Goal: Book appointment/travel/reservation

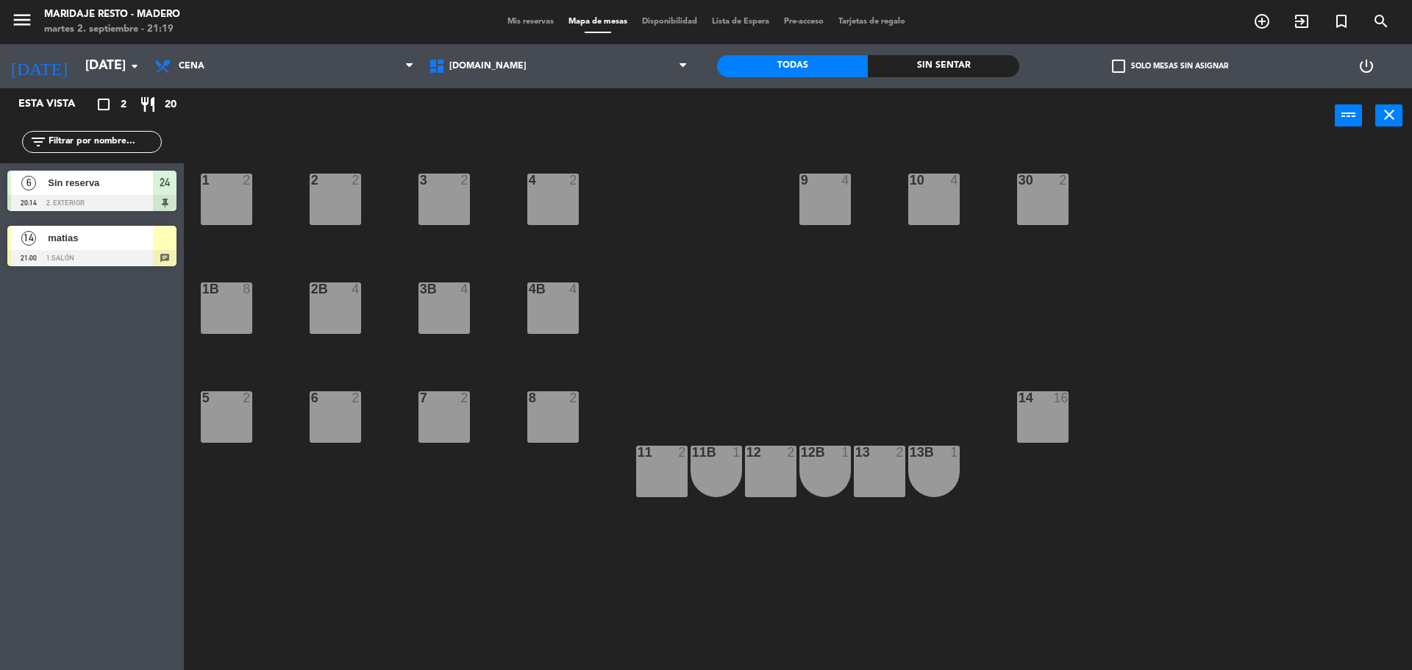
click at [232, 95] on div "power_input close" at bounding box center [759, 116] width 1151 height 56
click at [124, 57] on input "[DATE]" at bounding box center [163, 65] width 171 height 29
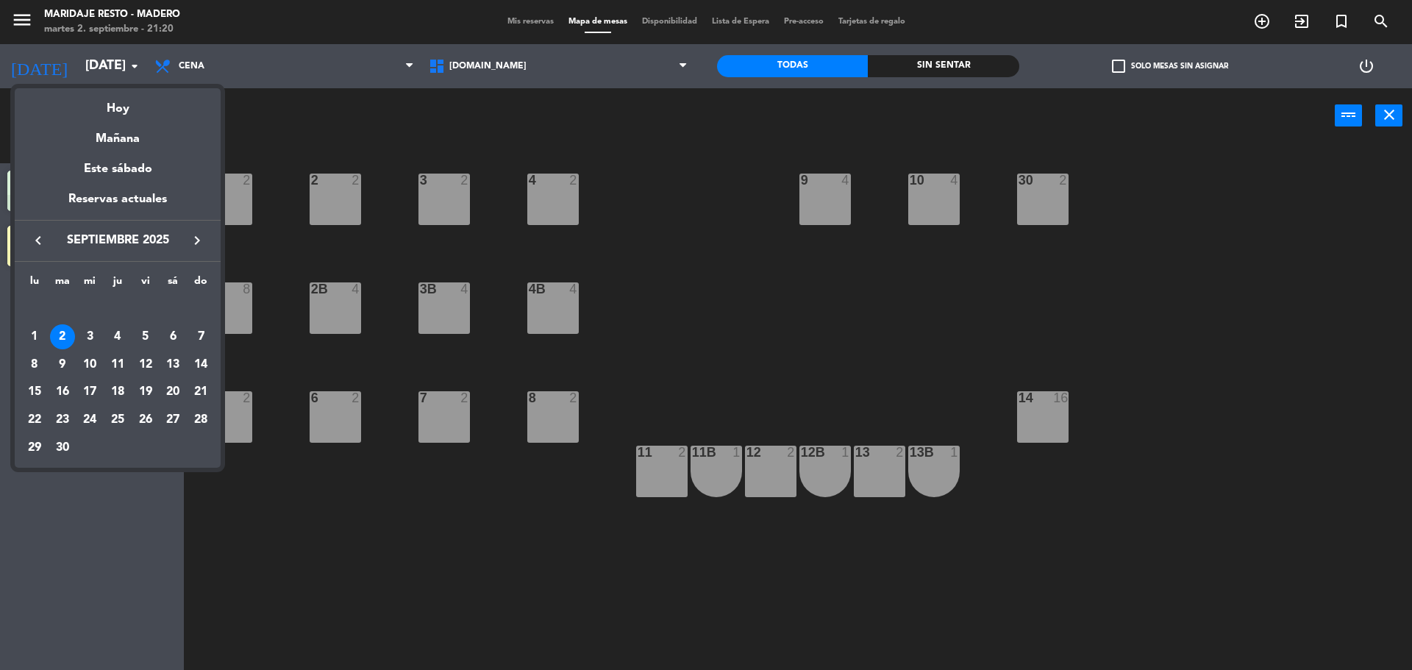
click at [130, 241] on span "septiembre 2025" at bounding box center [117, 240] width 132 height 19
click at [204, 241] on icon "keyboard_arrow_right" at bounding box center [197, 241] width 18 height 18
click at [204, 239] on icon "keyboard_arrow_right" at bounding box center [197, 241] width 18 height 18
click at [46, 242] on icon "keyboard_arrow_left" at bounding box center [38, 241] width 18 height 18
click at [299, 130] on div at bounding box center [706, 335] width 1412 height 670
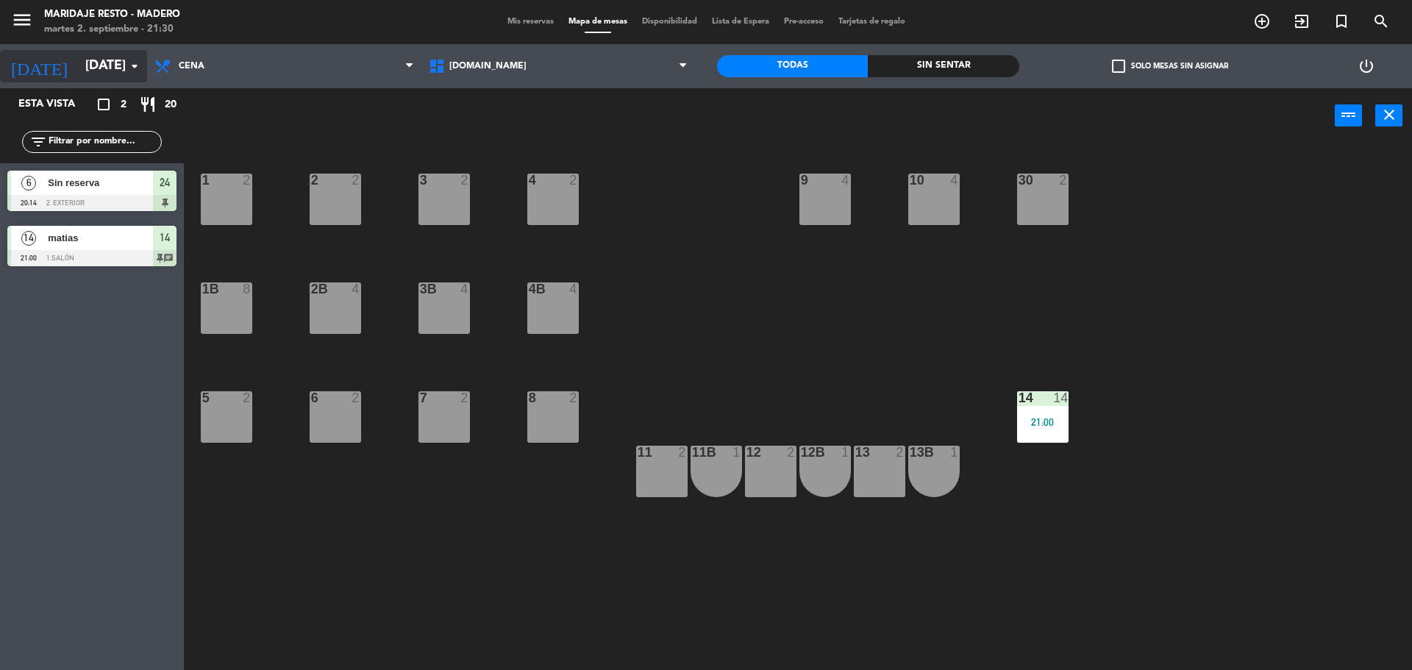
click at [140, 66] on icon "arrow_drop_down" at bounding box center [135, 66] width 18 height 18
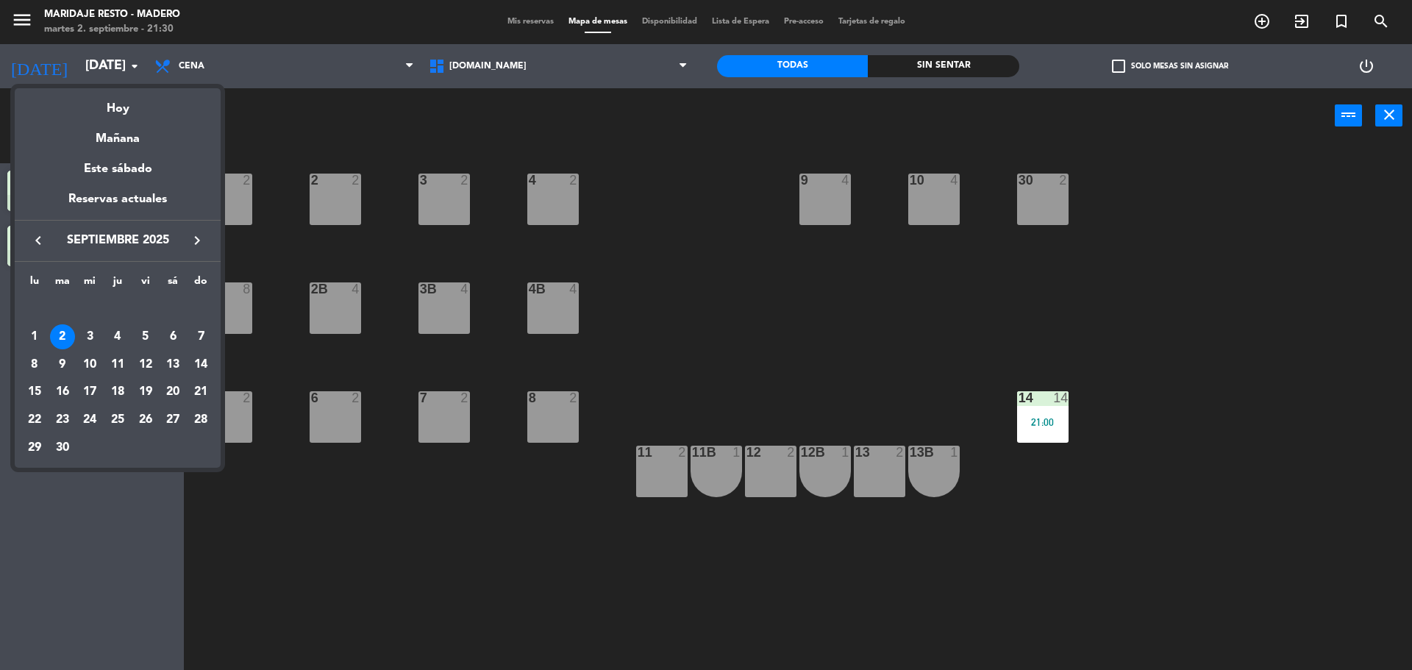
click at [190, 238] on icon "keyboard_arrow_right" at bounding box center [197, 241] width 18 height 18
click at [88, 359] on div "8" at bounding box center [89, 364] width 25 height 25
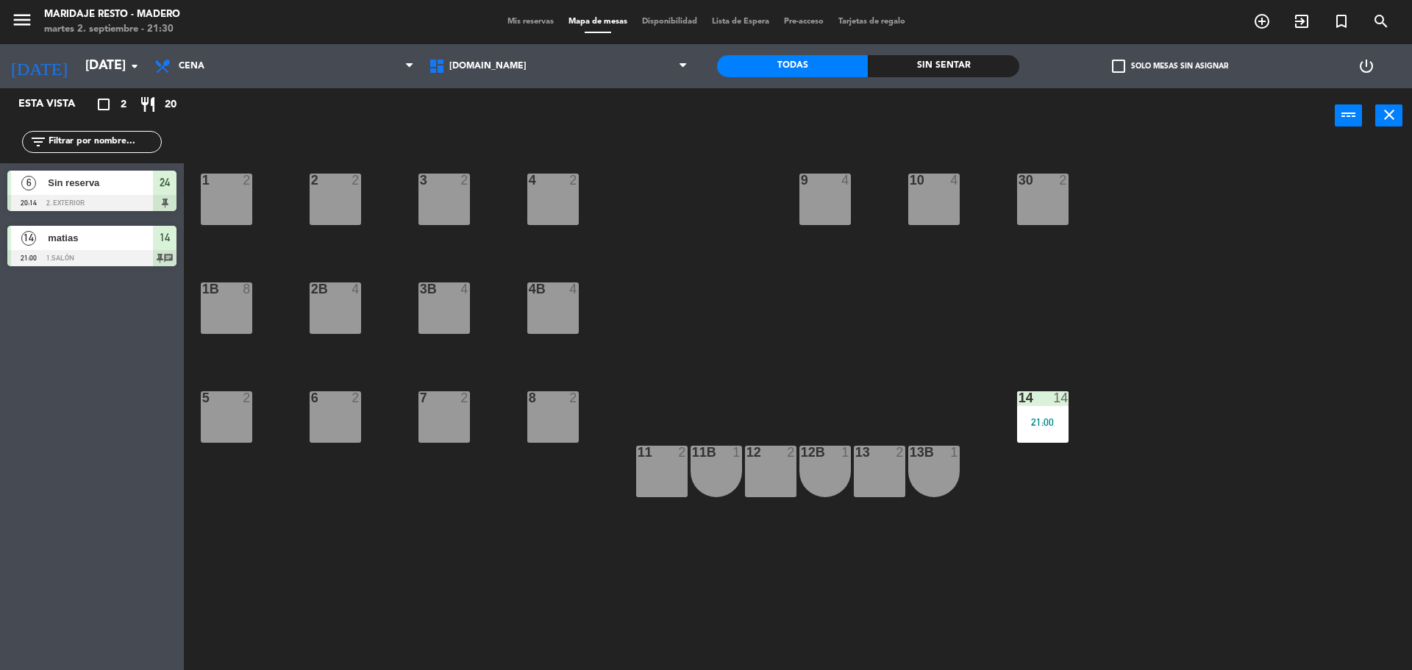
type input "[DATE]"
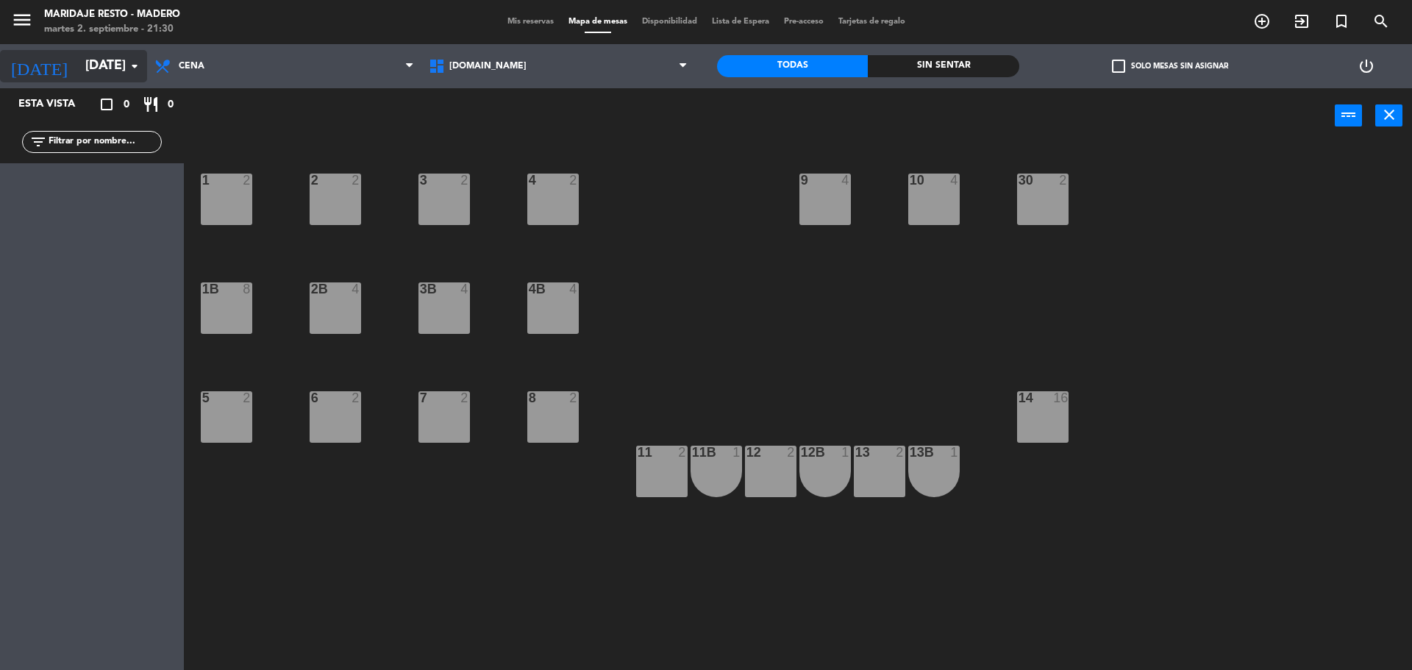
click at [109, 65] on input "[DATE]" at bounding box center [163, 65] width 171 height 29
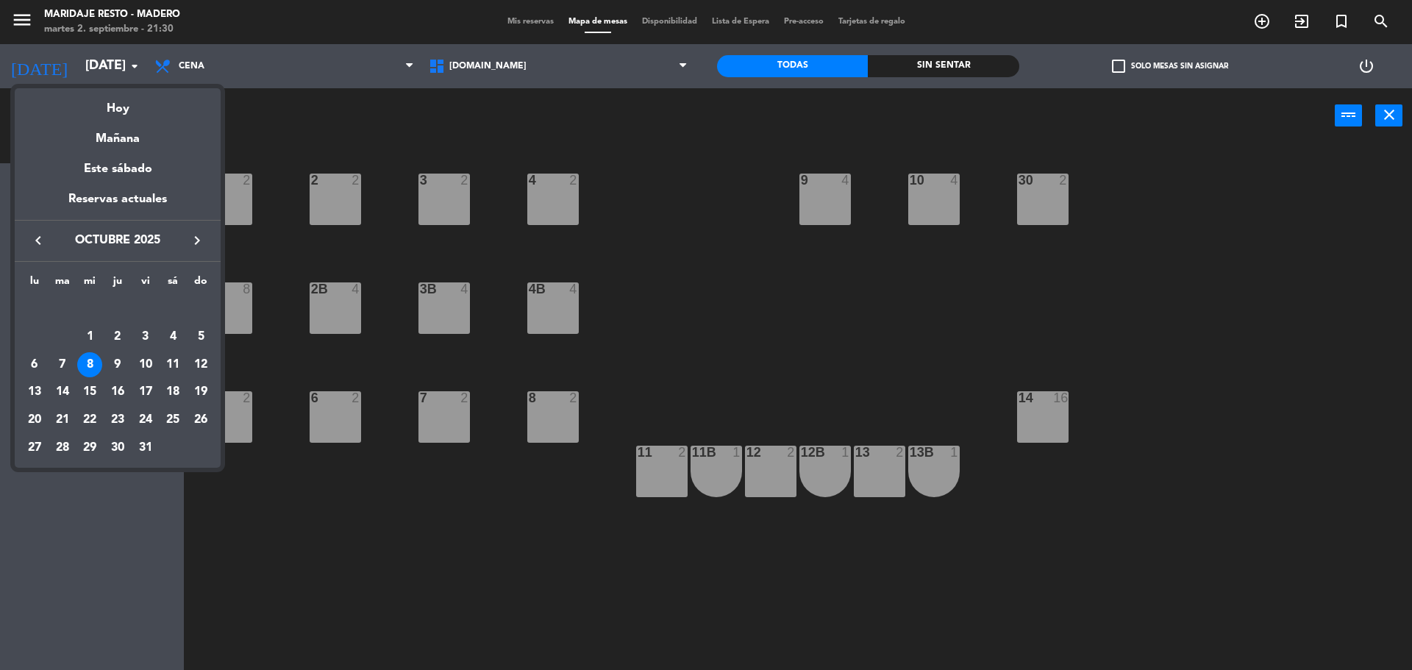
click at [311, 134] on div at bounding box center [706, 335] width 1412 height 670
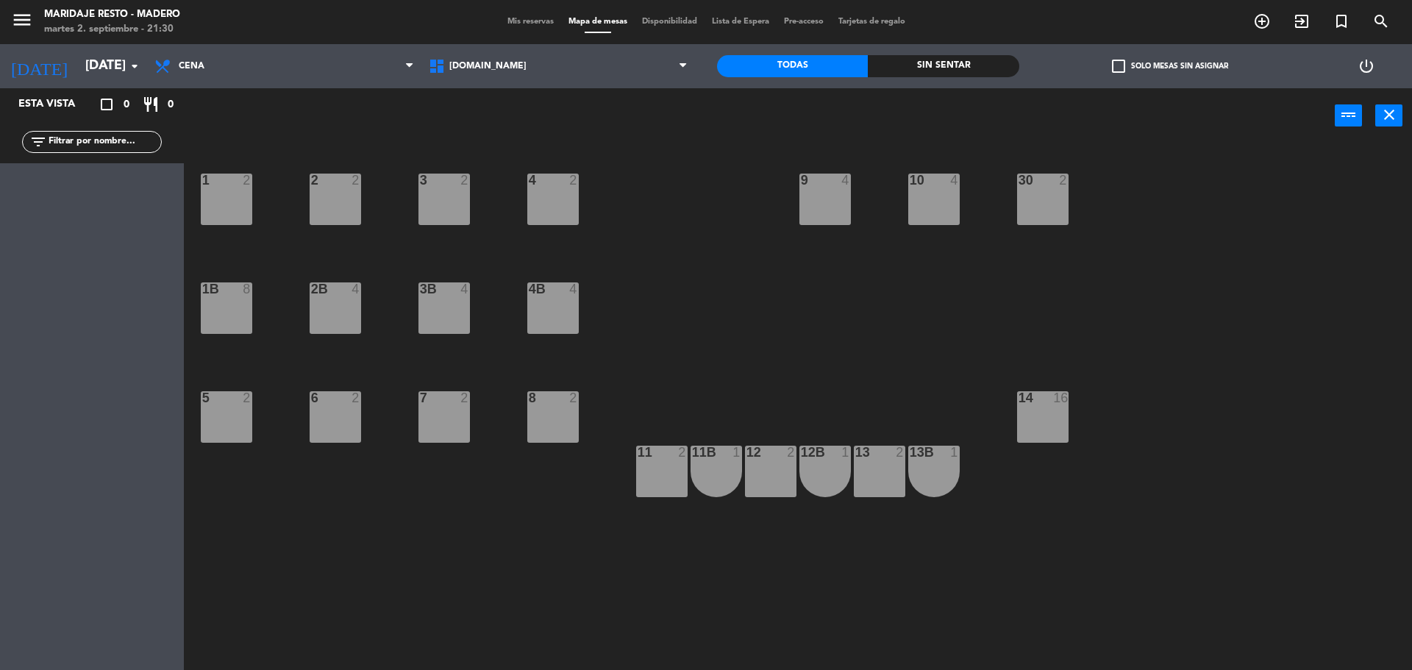
click at [664, 22] on span "Disponibilidad" at bounding box center [670, 22] width 70 height 8
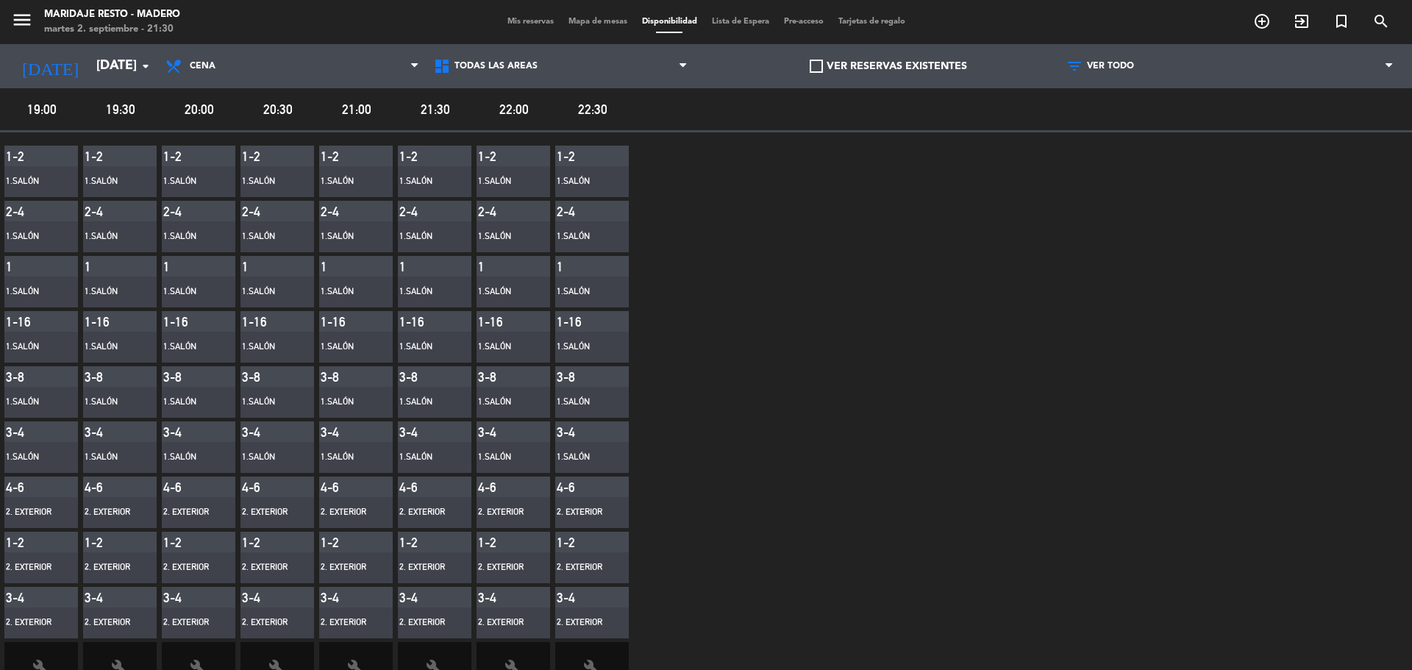
click at [719, 23] on span "Lista de Espera" at bounding box center [741, 22] width 72 height 8
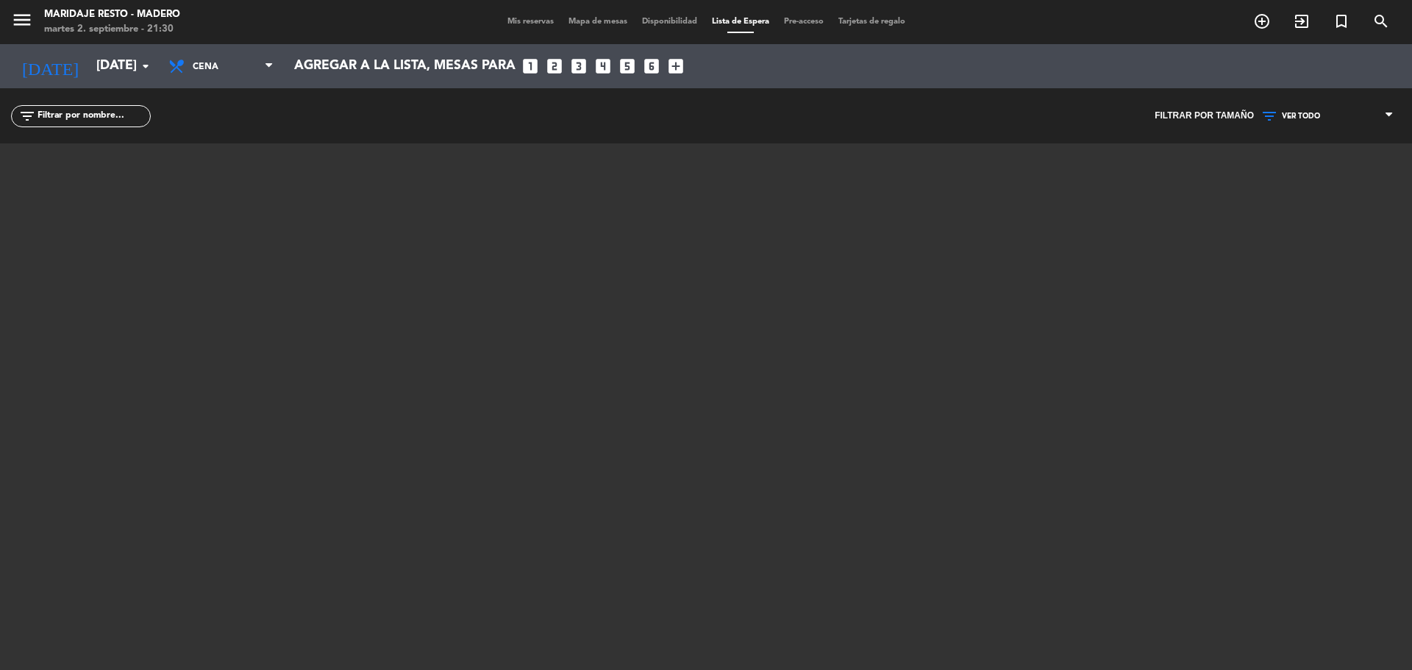
click at [571, 21] on span "Mapa de mesas" at bounding box center [598, 22] width 74 height 8
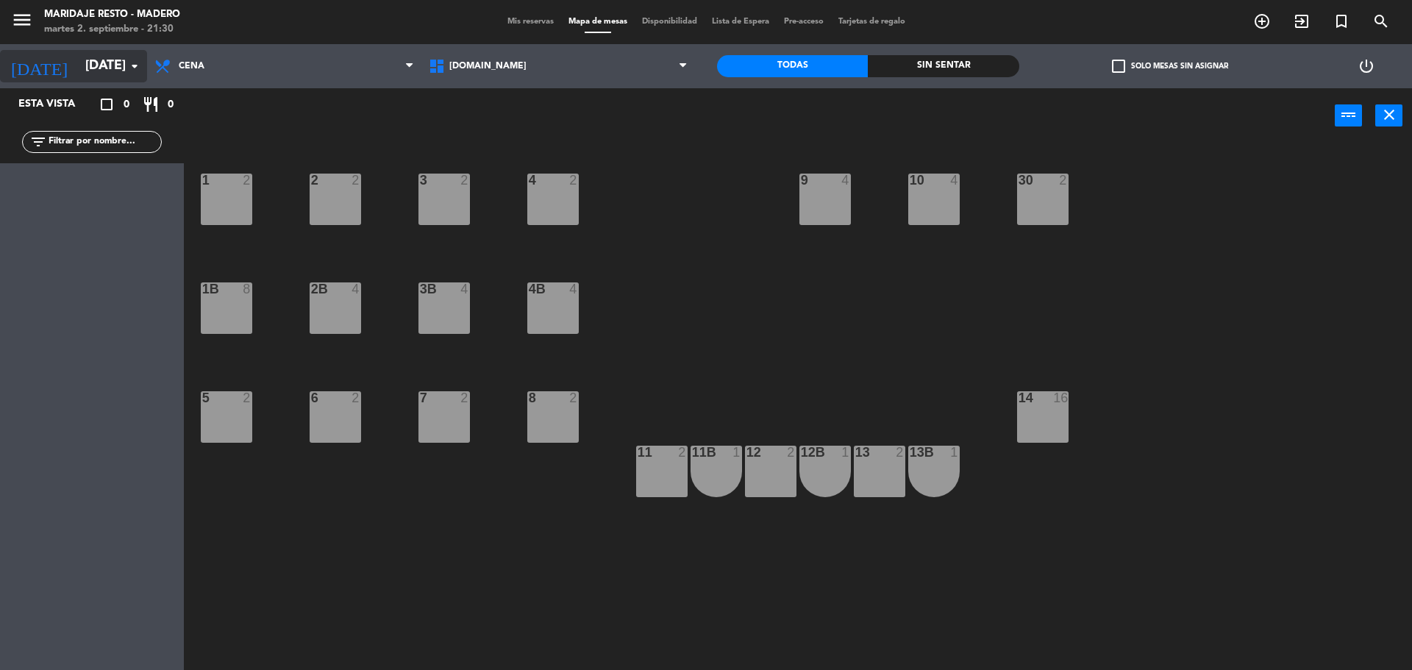
click at [106, 75] on input "[DATE]" at bounding box center [163, 65] width 171 height 29
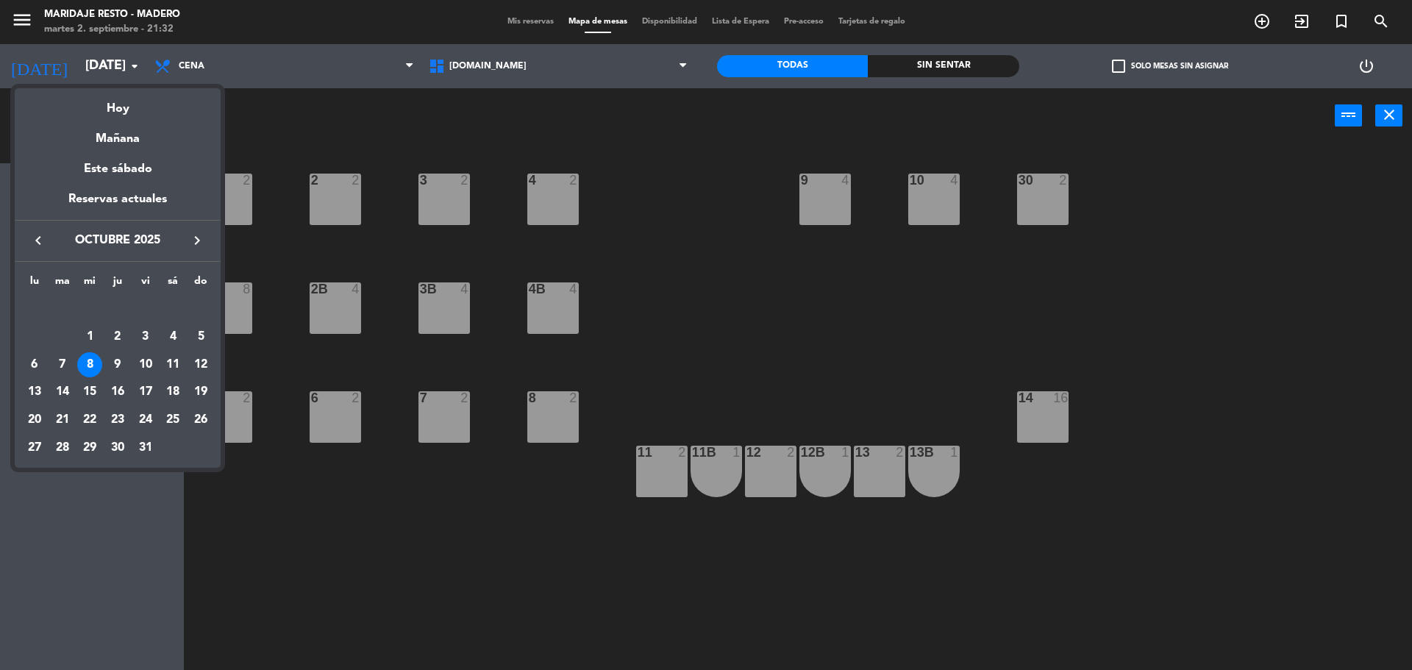
click at [88, 369] on div "8" at bounding box center [89, 364] width 25 height 25
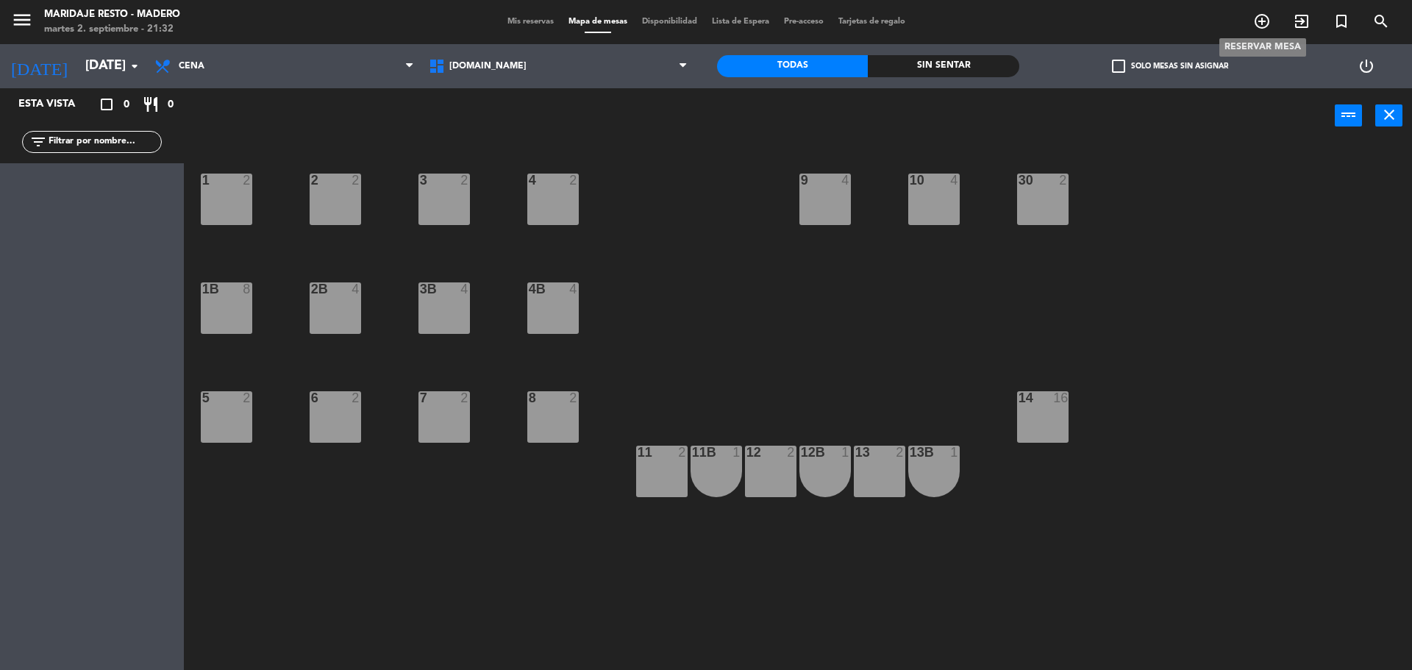
click at [1260, 22] on icon "add_circle_outline" at bounding box center [1262, 22] width 18 height 18
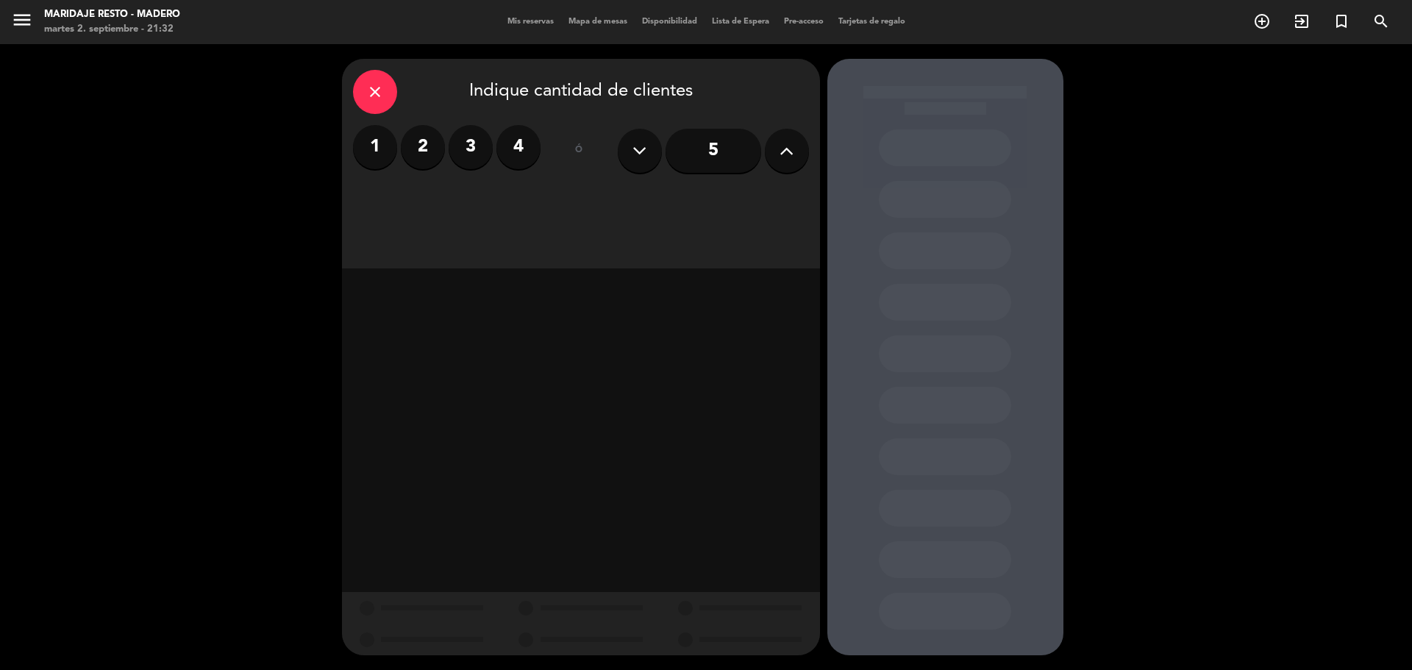
click at [778, 156] on button at bounding box center [787, 151] width 44 height 44
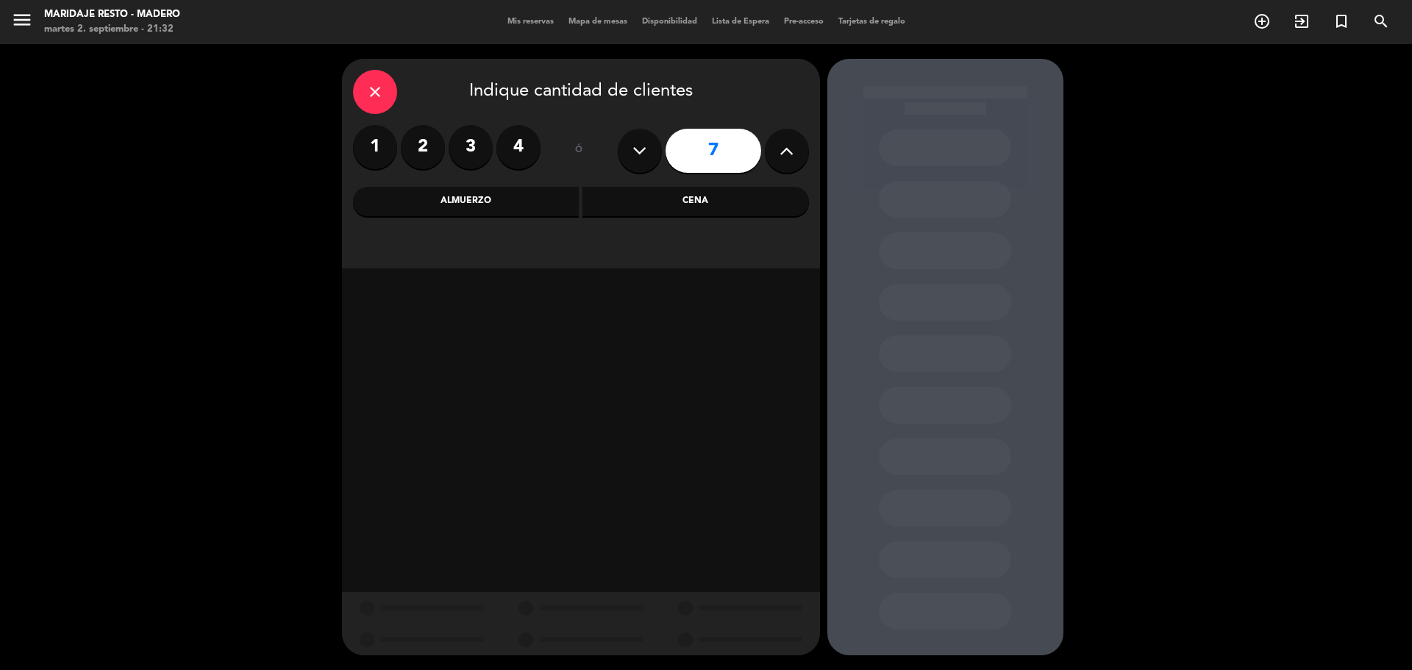
click at [778, 156] on button at bounding box center [787, 151] width 44 height 44
click at [724, 153] on input "9" at bounding box center [714, 151] width 96 height 44
click at [716, 152] on input "9" at bounding box center [714, 151] width 96 height 44
click at [710, 150] on input "9" at bounding box center [714, 151] width 96 height 44
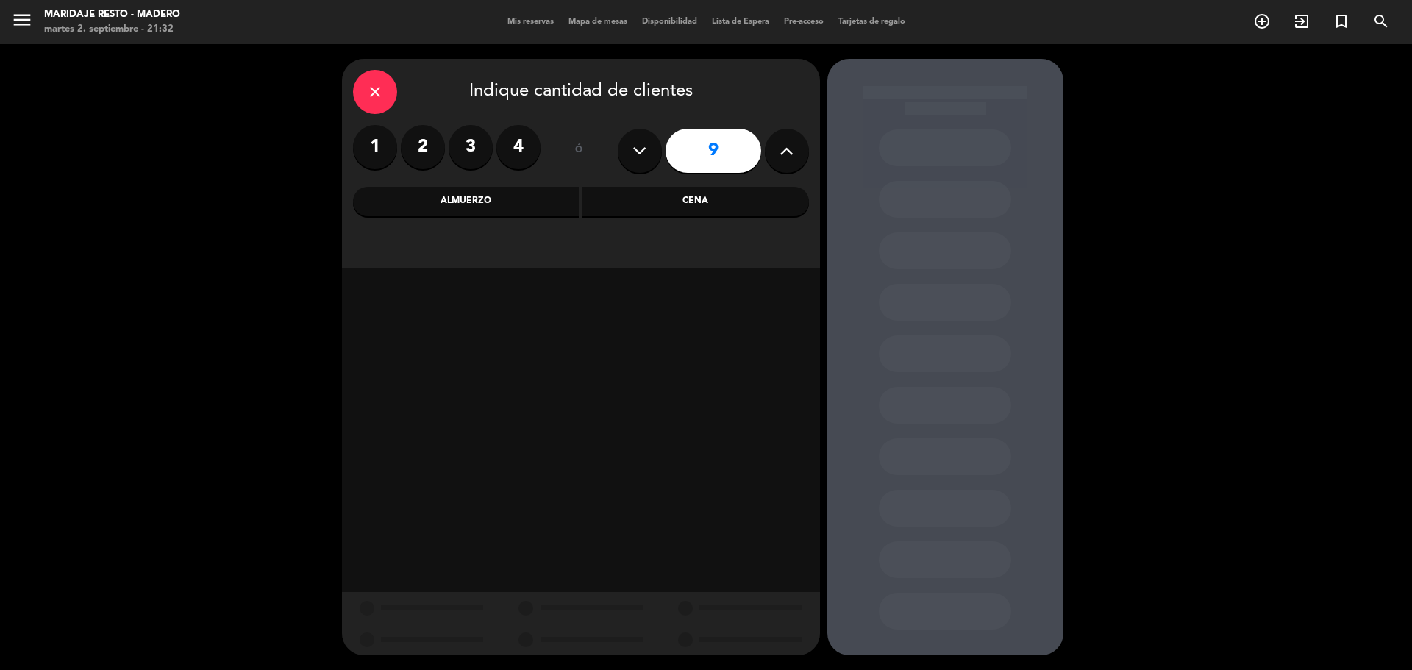
click at [710, 150] on input "9" at bounding box center [714, 151] width 96 height 44
click at [714, 150] on input "9" at bounding box center [714, 151] width 96 height 44
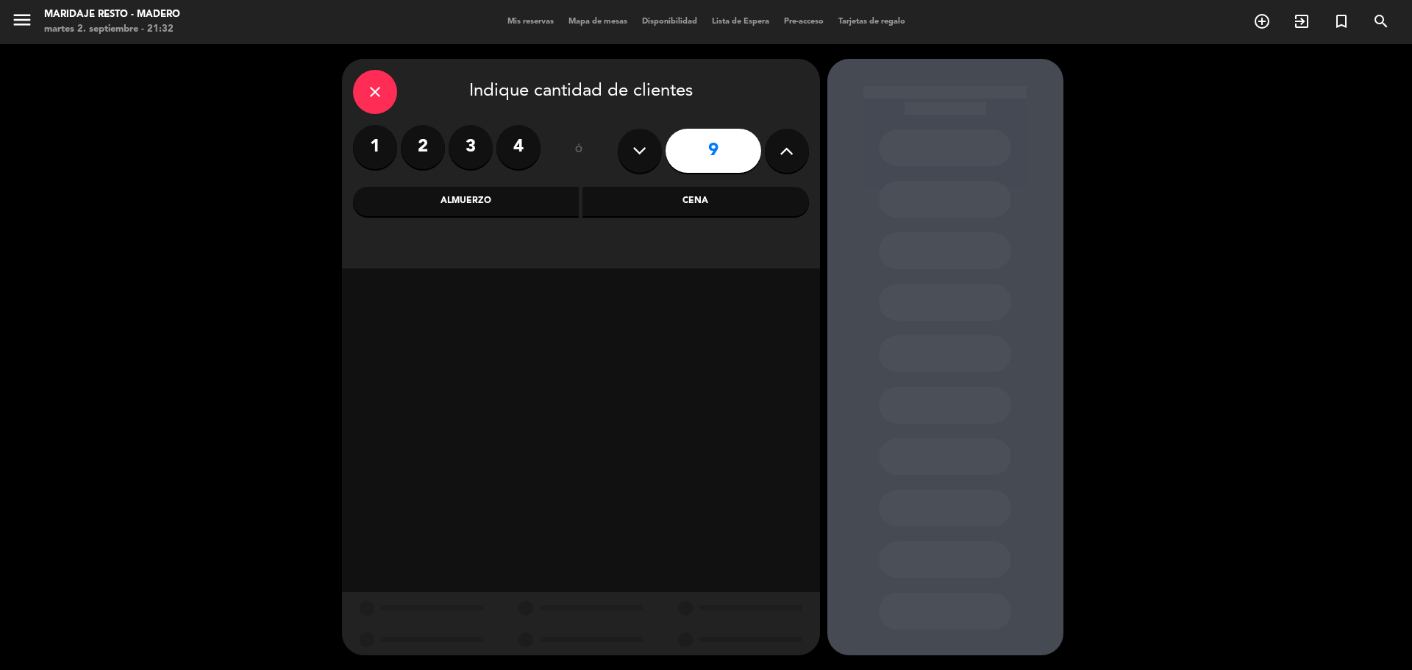
click at [950, 85] on div at bounding box center [946, 357] width 236 height 597
click at [1378, 21] on icon "search" at bounding box center [1382, 22] width 18 height 18
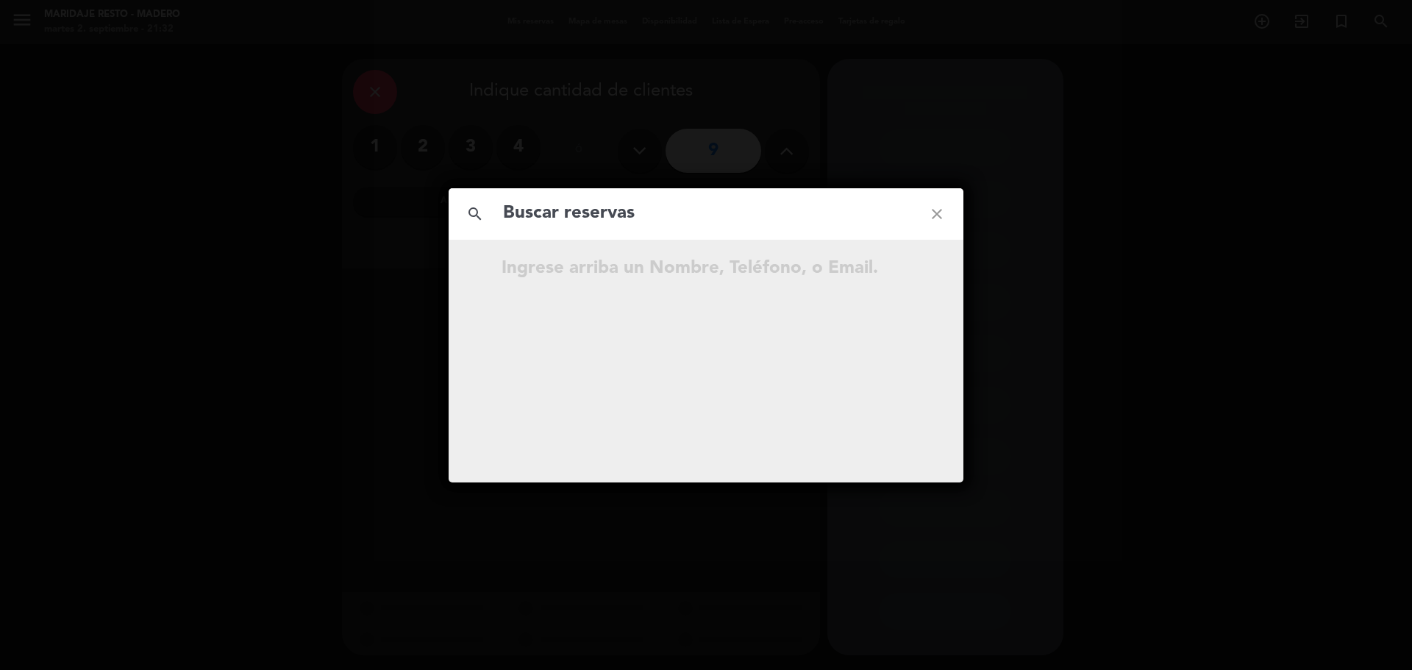
click at [942, 209] on icon "close" at bounding box center [937, 214] width 53 height 53
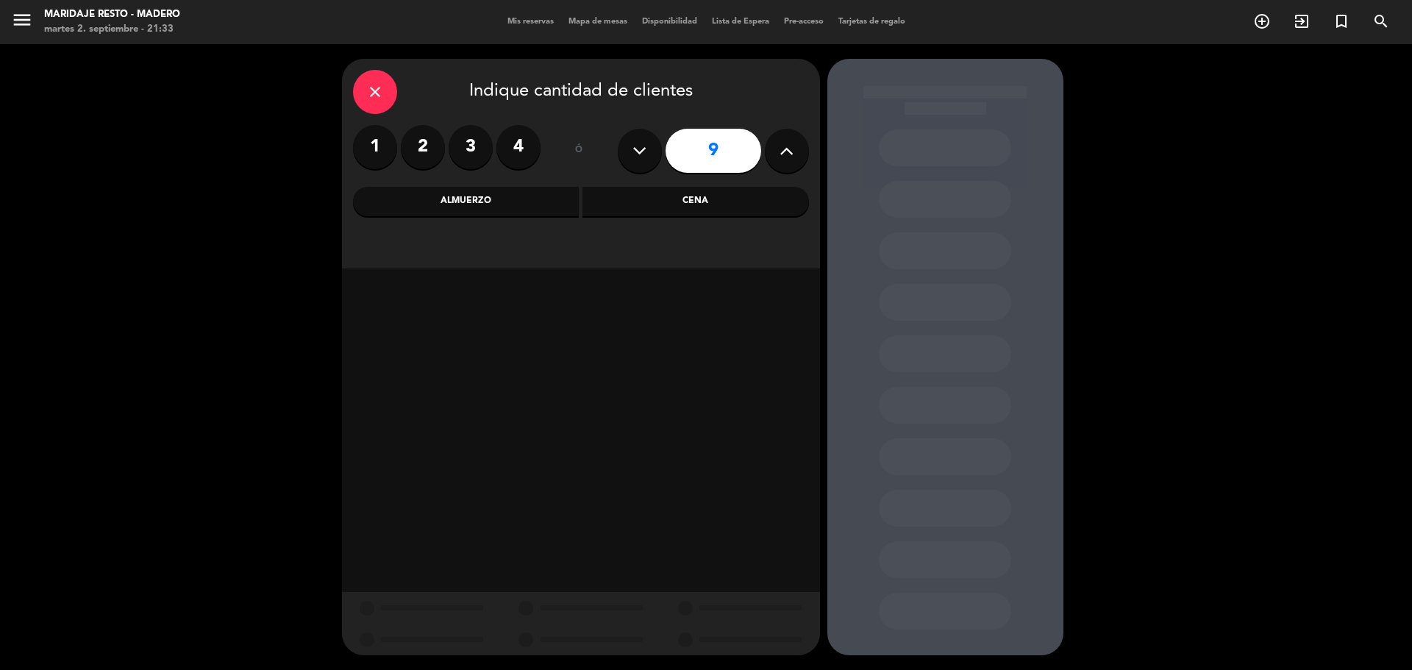
click at [792, 149] on icon at bounding box center [787, 151] width 14 height 22
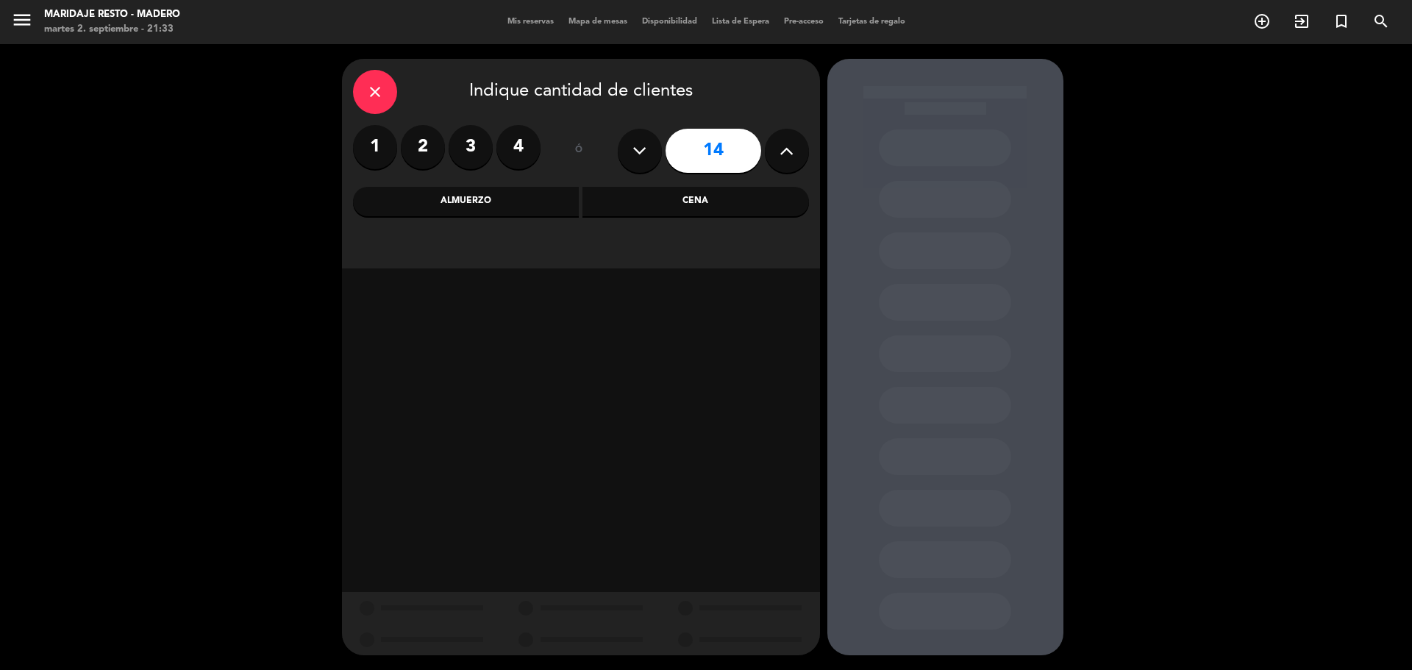
click at [792, 149] on icon at bounding box center [787, 151] width 14 height 22
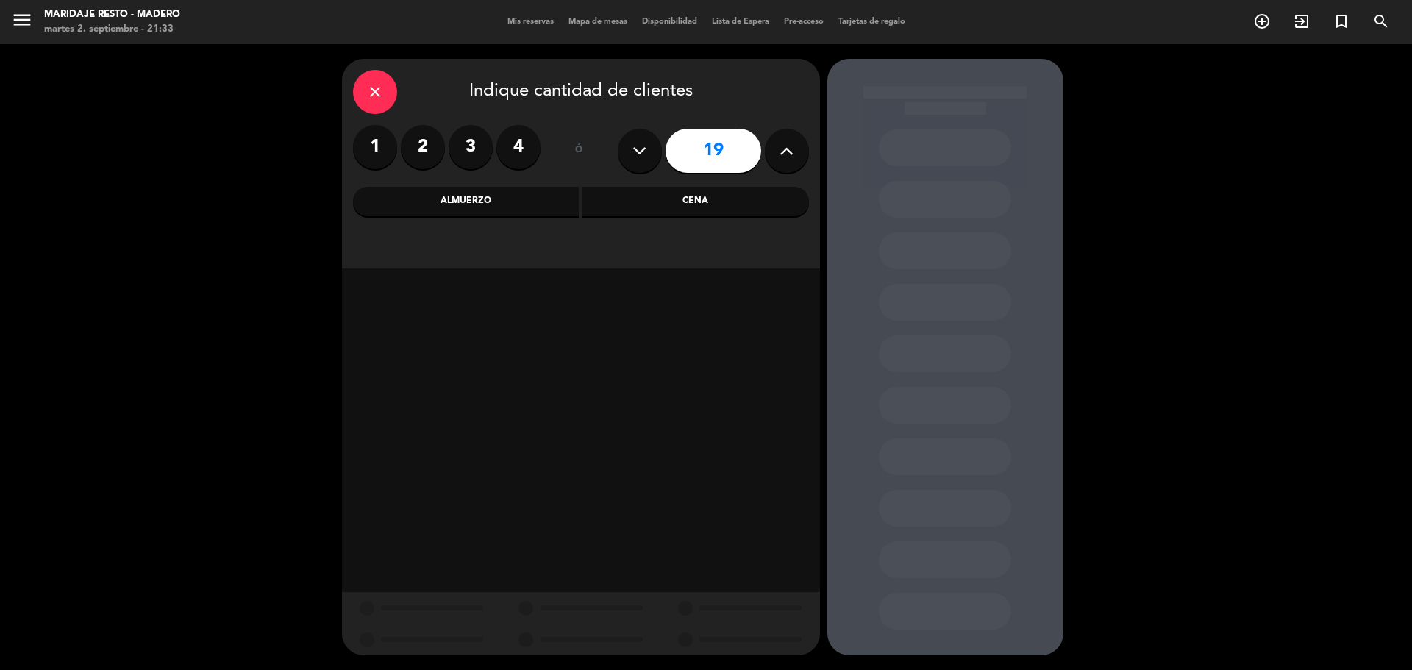
click at [792, 149] on icon at bounding box center [787, 151] width 14 height 22
type input "20"
click at [792, 149] on icon at bounding box center [787, 151] width 14 height 22
click at [556, 198] on div "Almuerzo" at bounding box center [466, 201] width 227 height 29
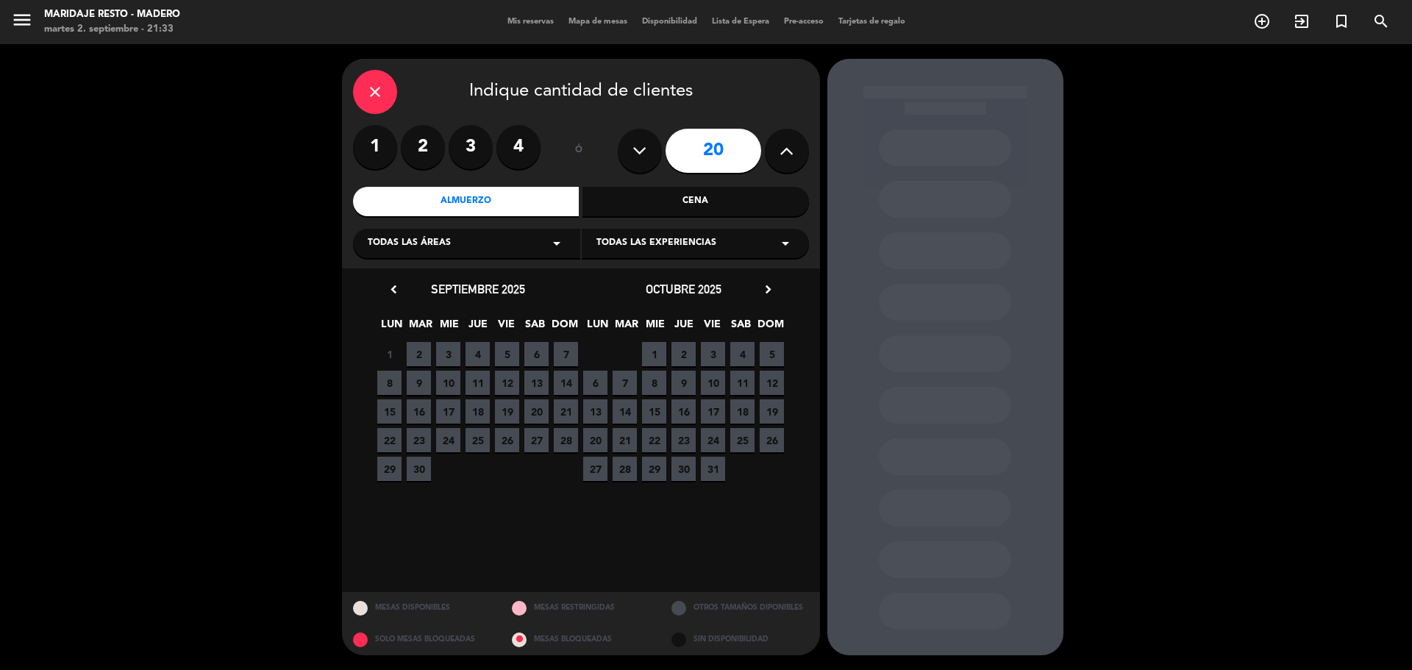
click at [538, 240] on div "Todas las áreas arrow_drop_down" at bounding box center [466, 243] width 227 height 29
click at [494, 297] on div "2. Exterior" at bounding box center [467, 301] width 198 height 15
click at [652, 377] on span "8" at bounding box center [654, 383] width 24 height 24
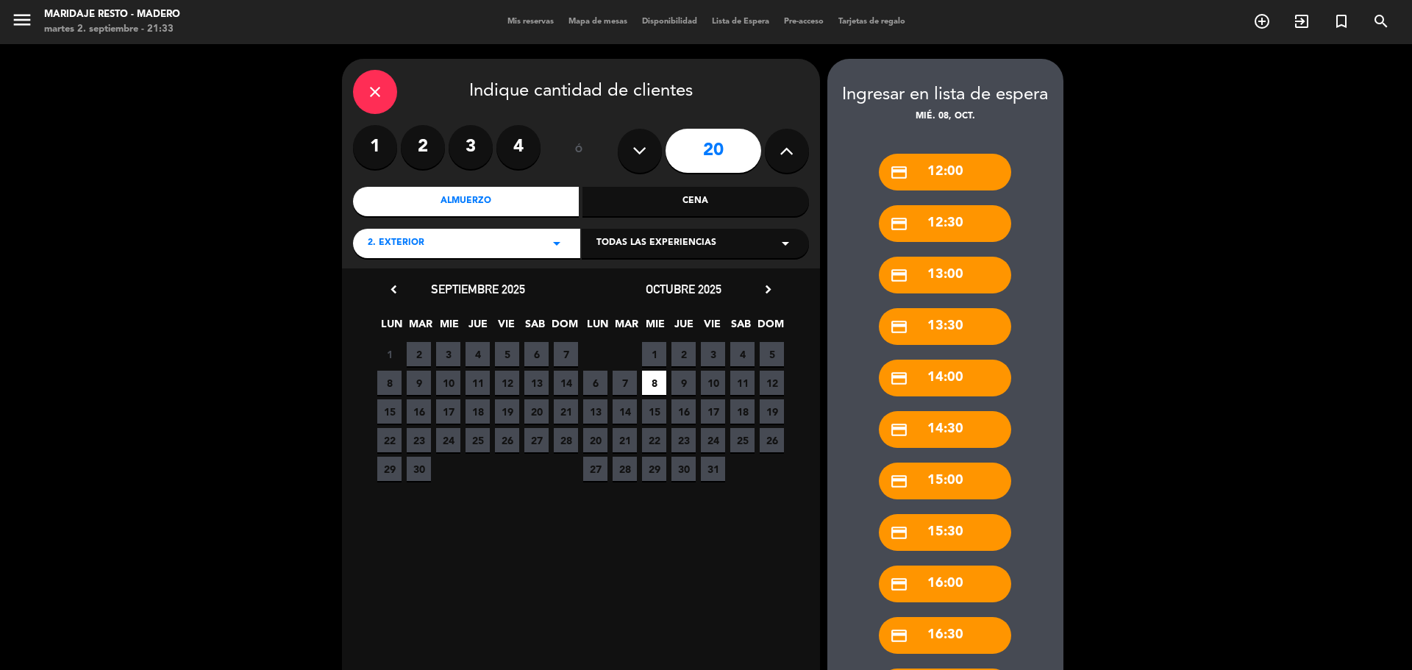
scroll to position [231, 0]
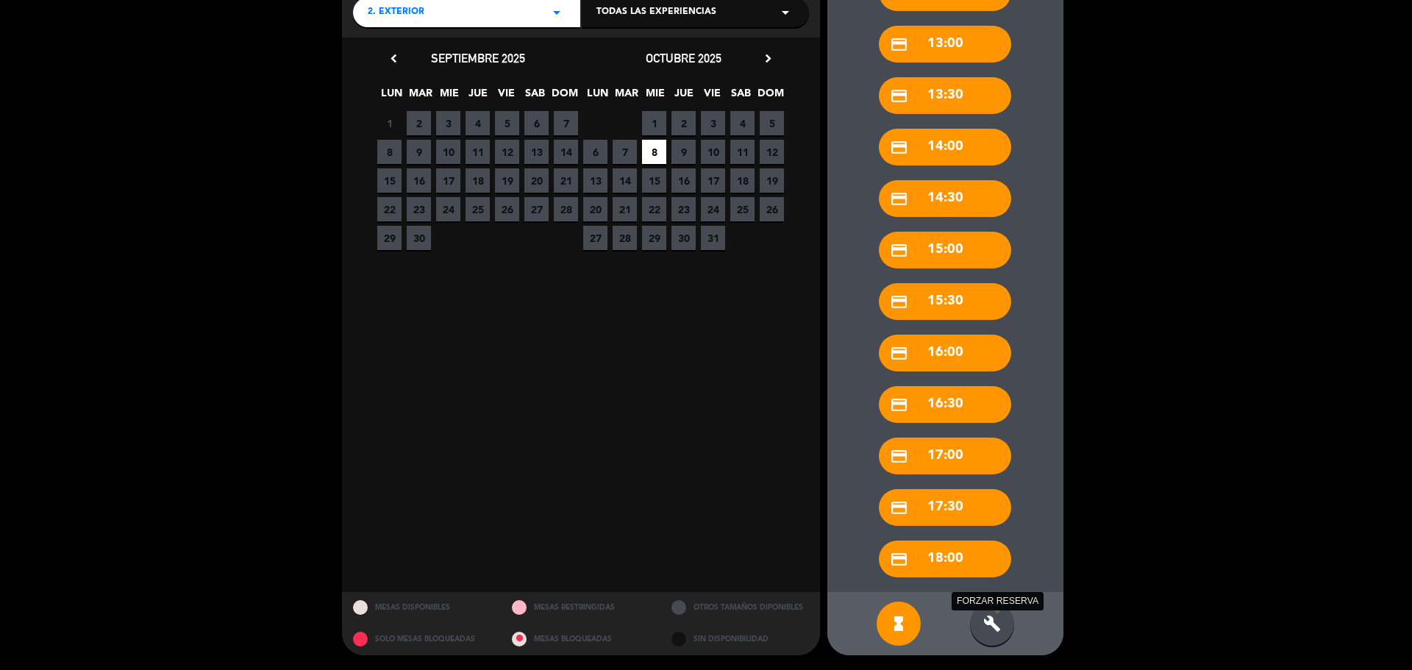
click at [986, 627] on icon "build" at bounding box center [992, 624] width 18 height 18
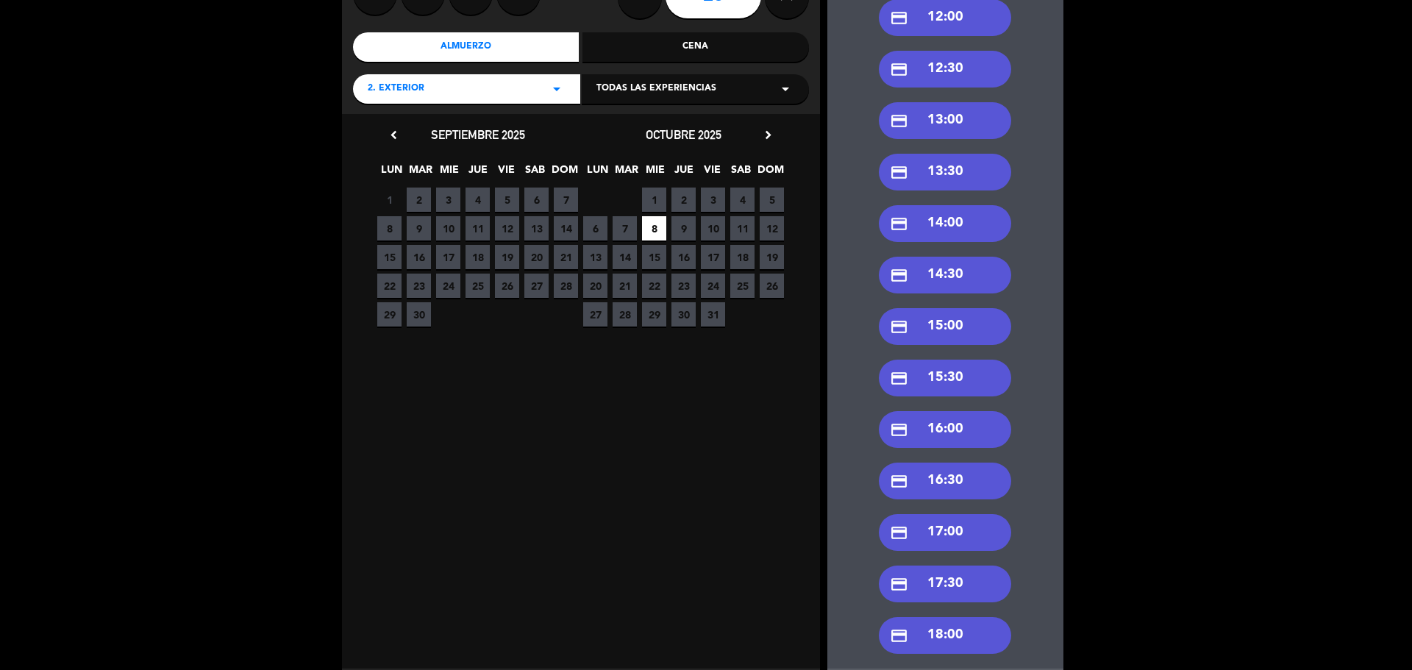
scroll to position [10, 0]
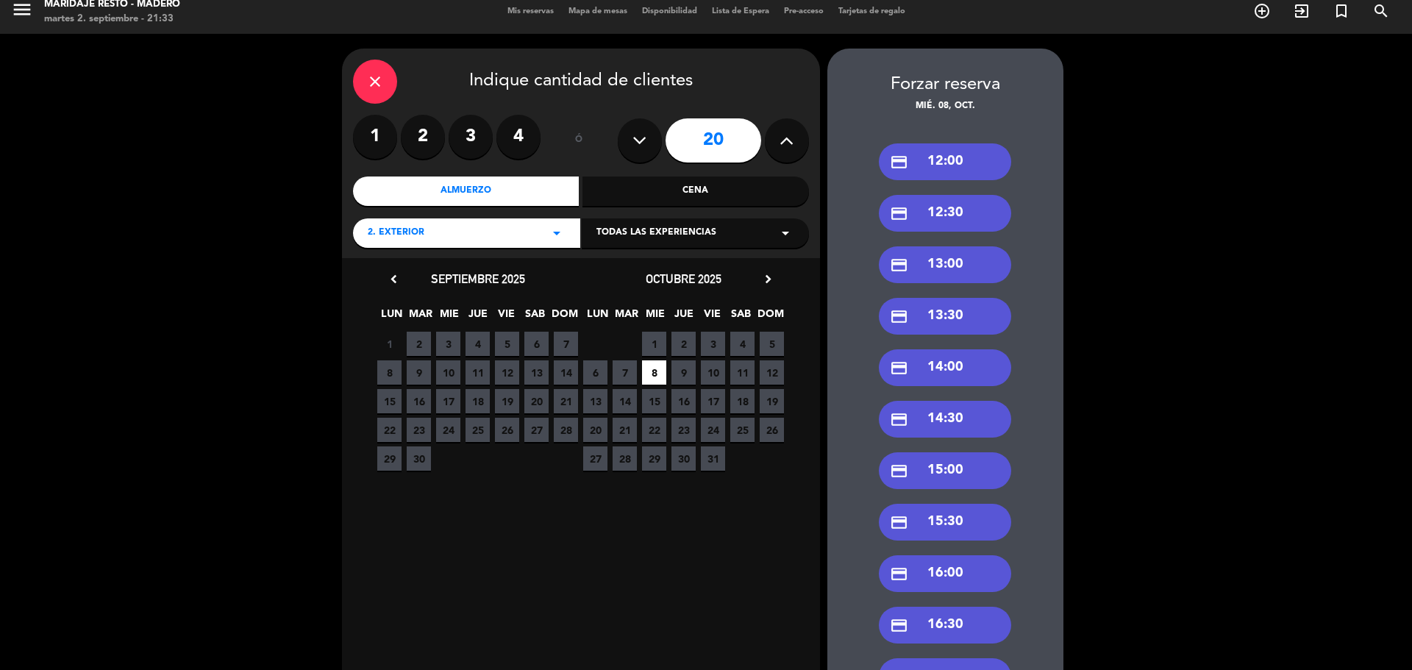
click at [958, 218] on div "credit_card 12:30" at bounding box center [945, 213] width 132 height 37
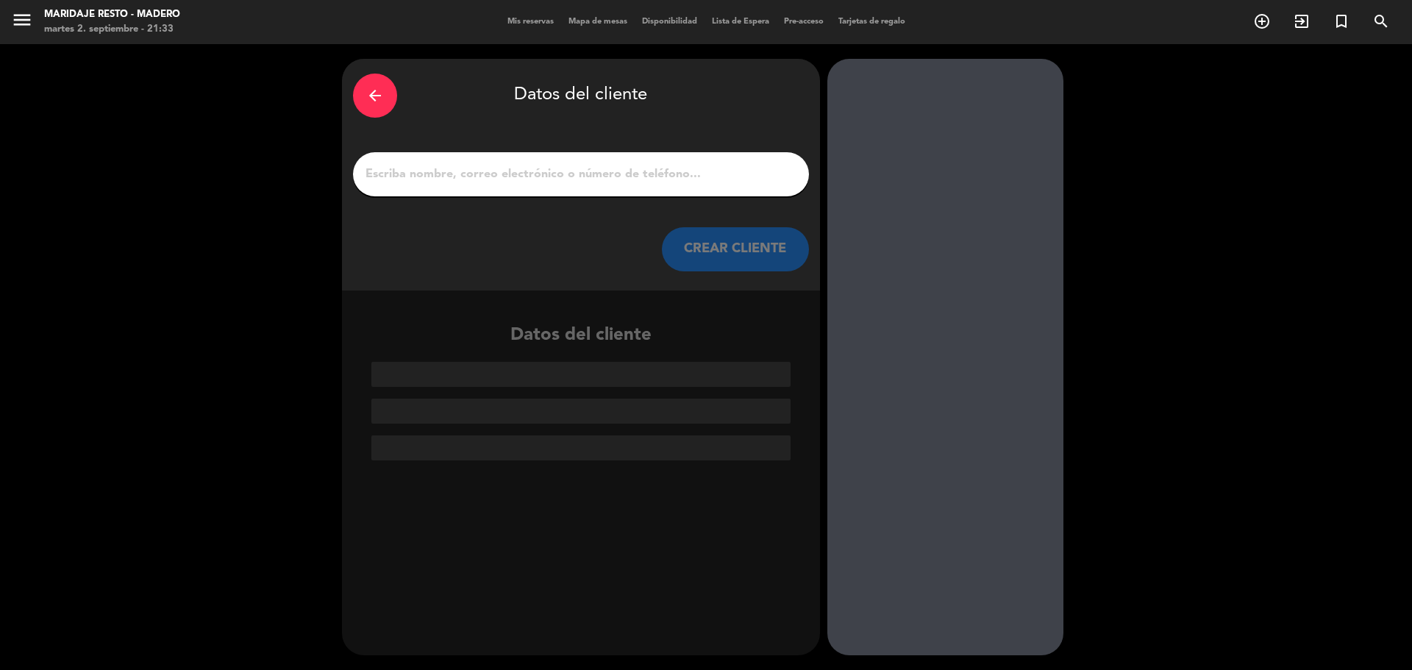
scroll to position [0, 0]
click at [650, 175] on input "1" at bounding box center [581, 174] width 434 height 21
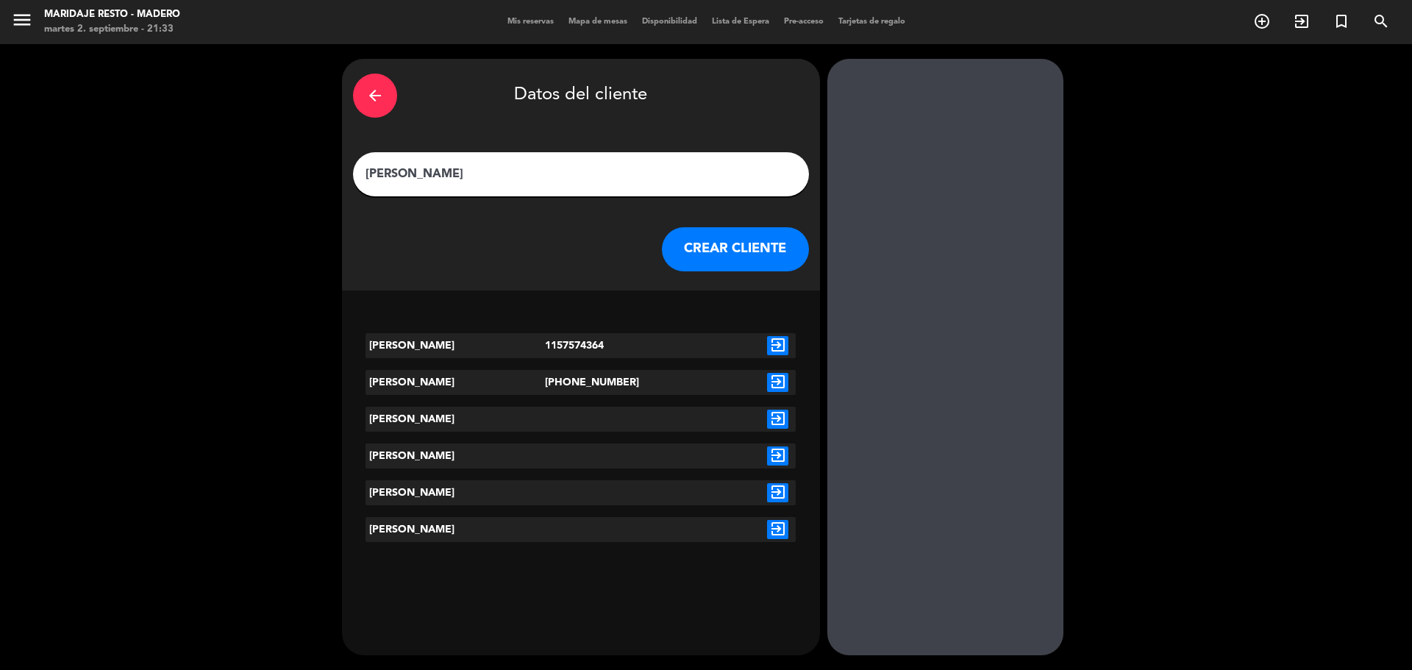
type input "[PERSON_NAME]"
click at [786, 419] on icon "exit_to_app" at bounding box center [777, 419] width 21 height 19
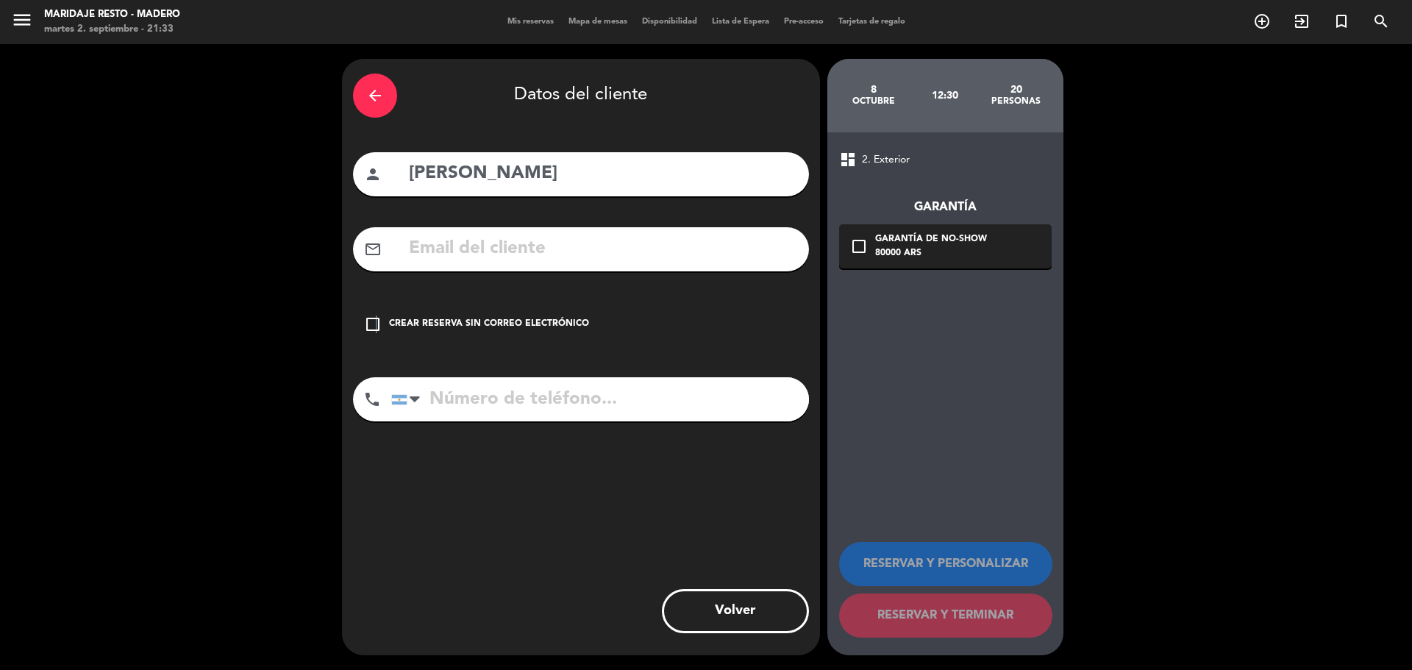
click at [375, 324] on icon "check_box_outline_blank" at bounding box center [373, 325] width 18 height 18
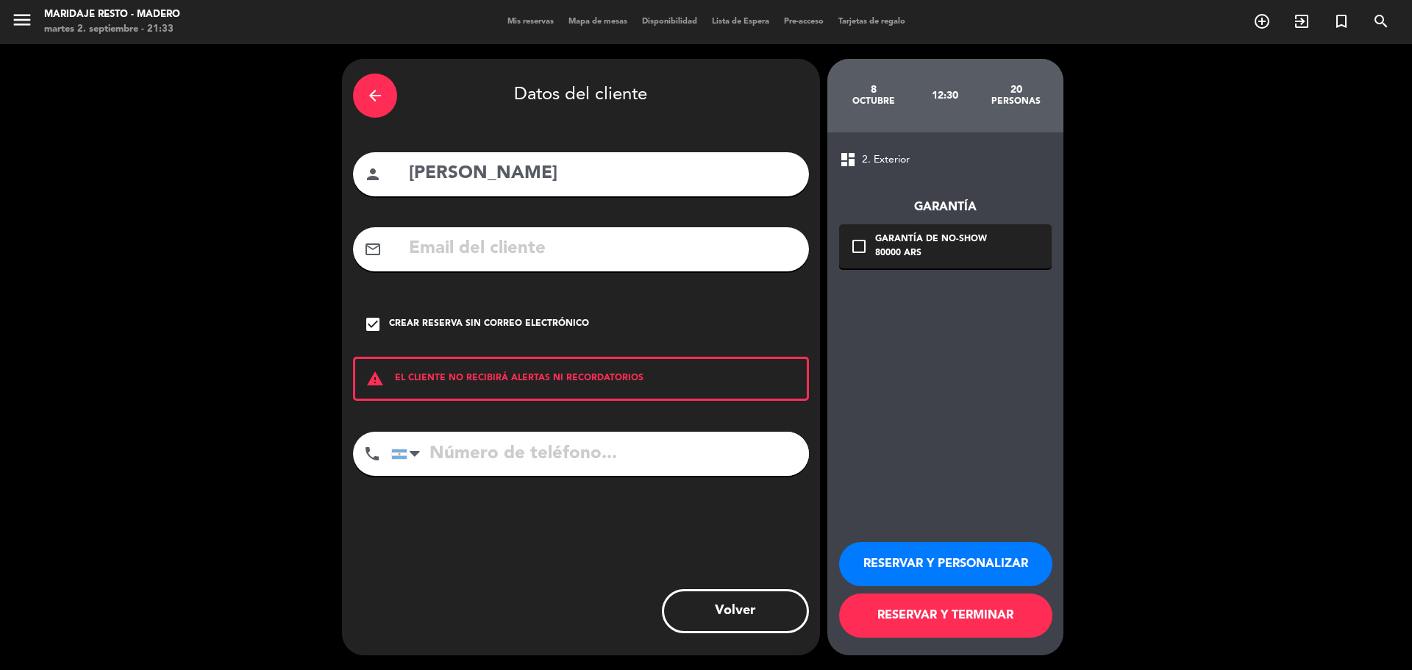
click at [893, 583] on button "RESERVAR Y PERSONALIZAR" at bounding box center [945, 564] width 213 height 44
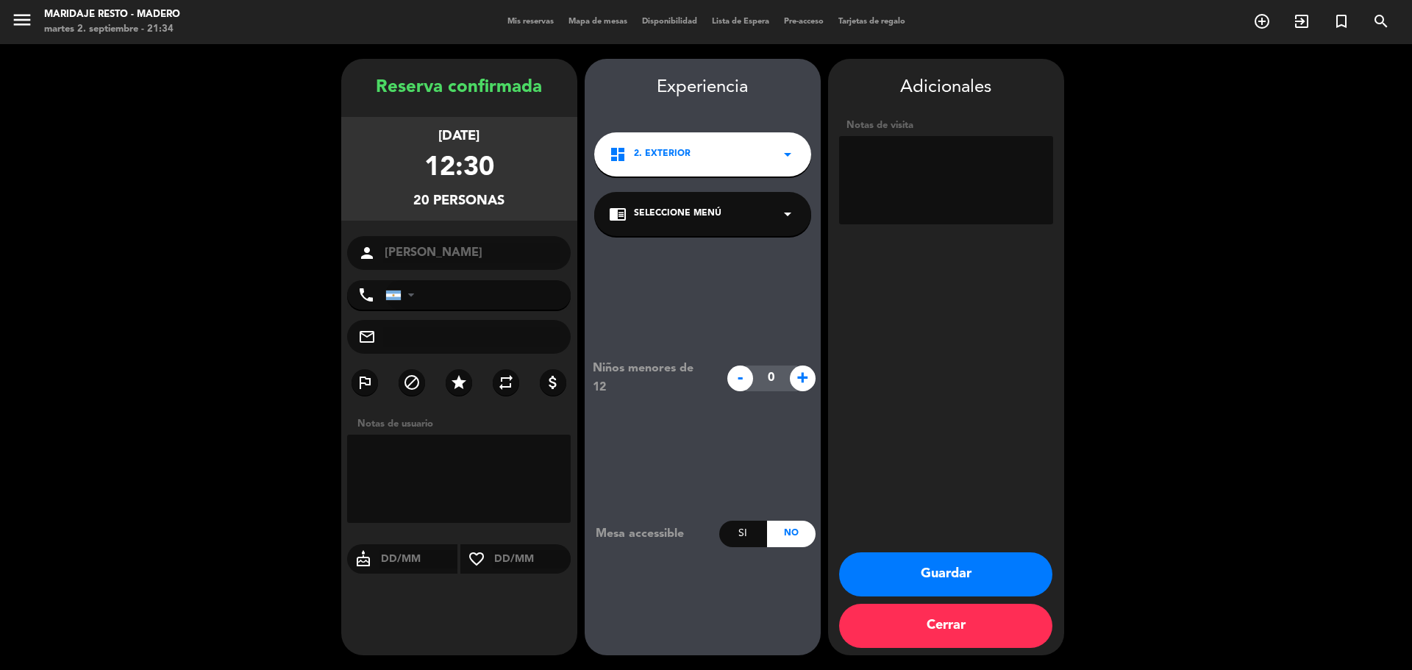
click at [487, 457] on textarea at bounding box center [459, 479] width 224 height 88
type textarea "bandejeo , se usa la mitad de la galeria"
click at [946, 581] on button "Guardar" at bounding box center [945, 574] width 213 height 44
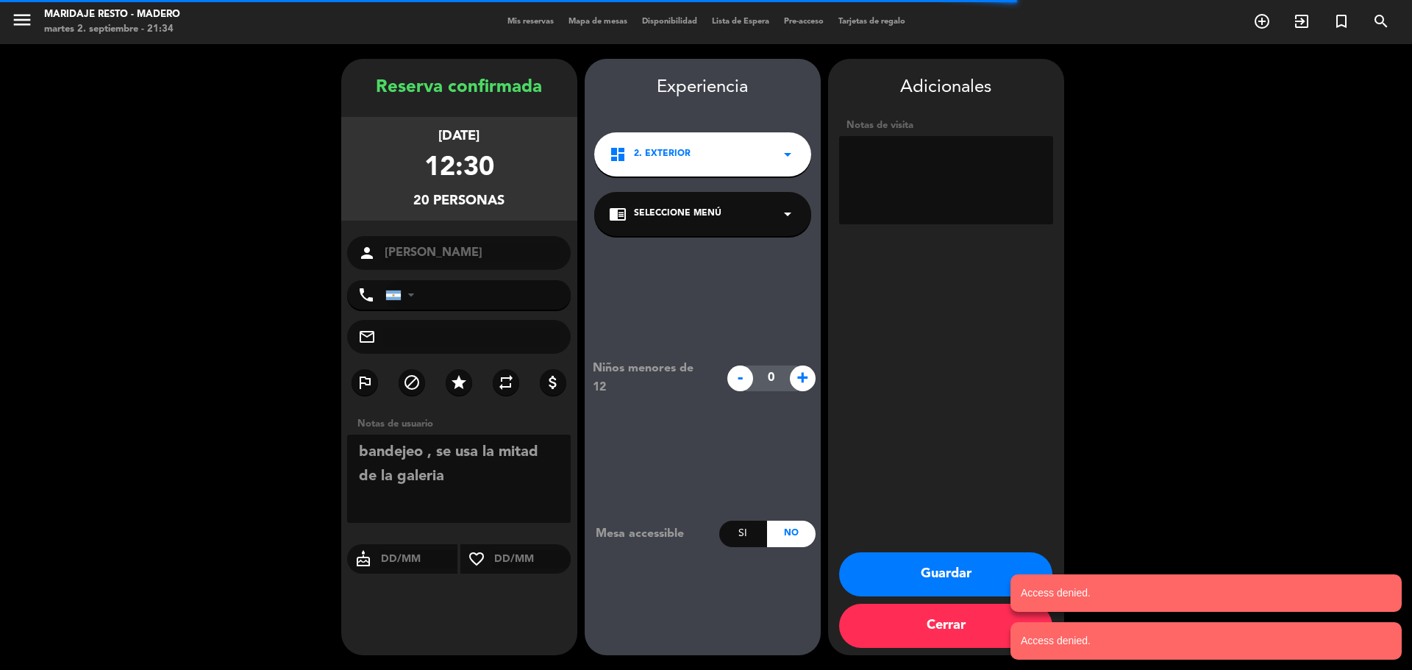
click at [946, 586] on button "Guardar" at bounding box center [945, 574] width 213 height 44
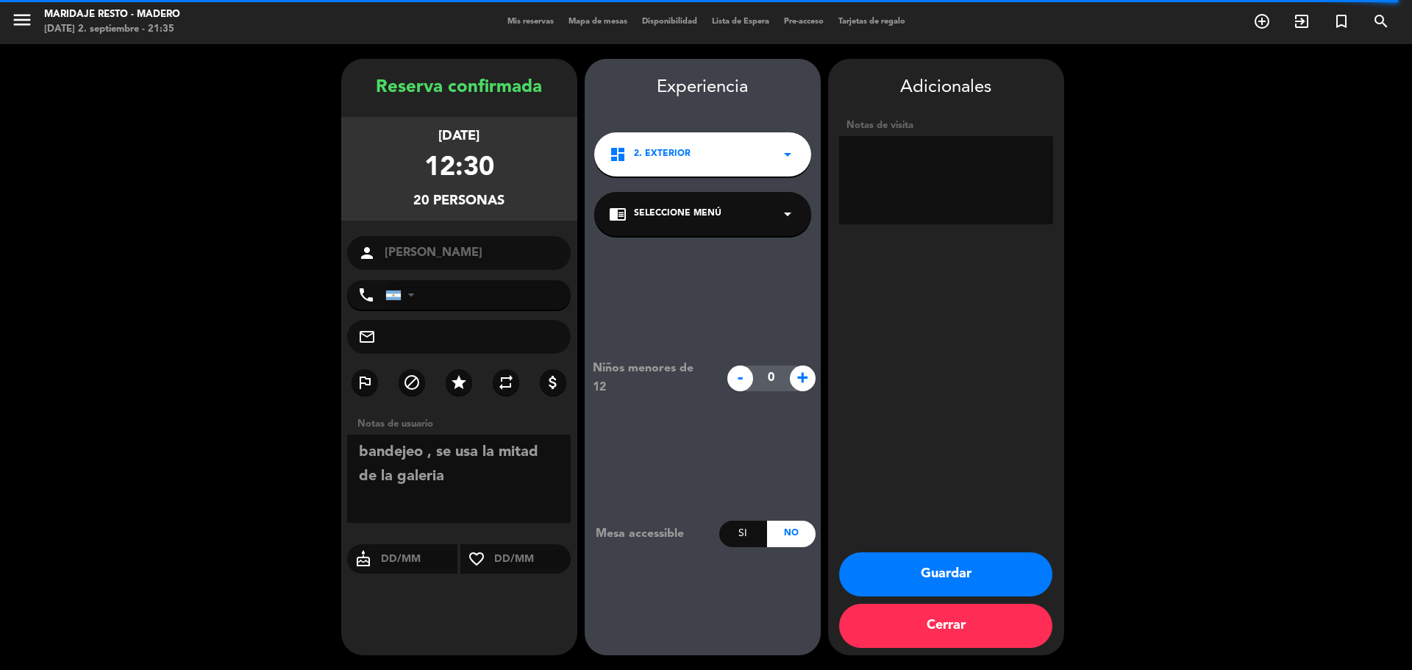
click at [906, 619] on button "Cerrar" at bounding box center [945, 626] width 213 height 44
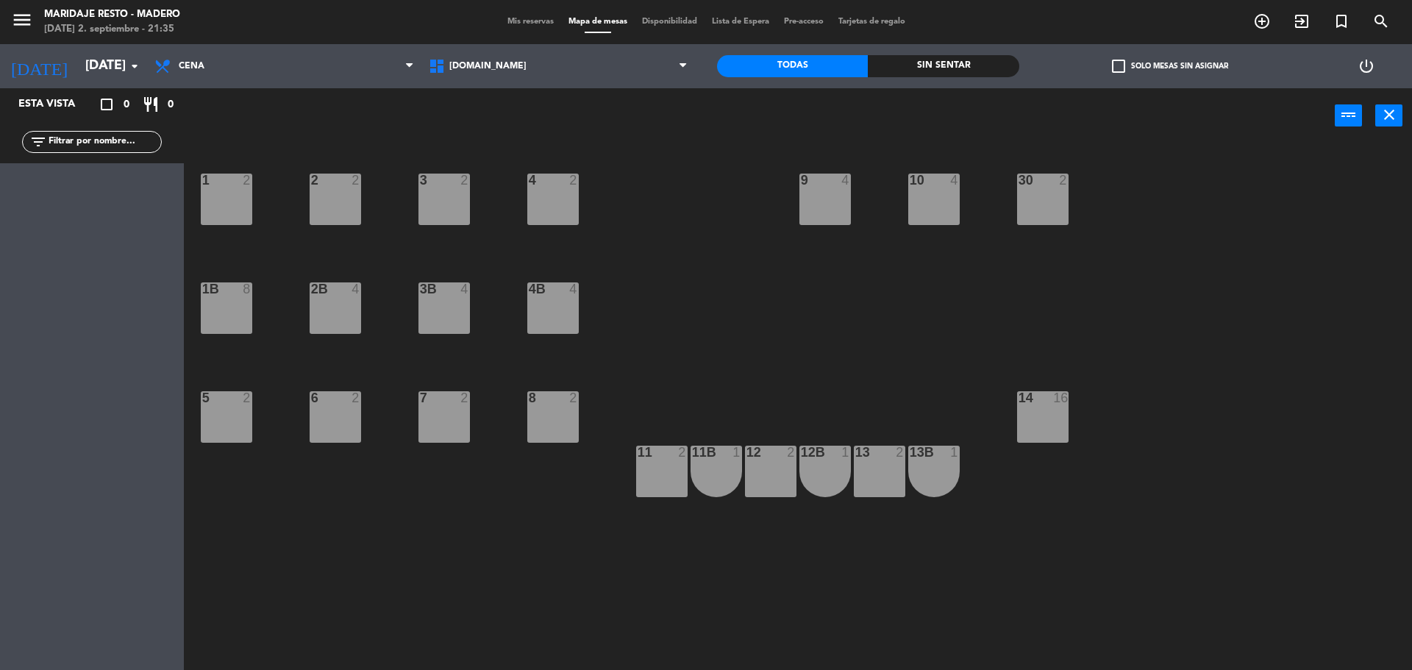
click at [671, 24] on span "Disponibilidad" at bounding box center [670, 22] width 70 height 8
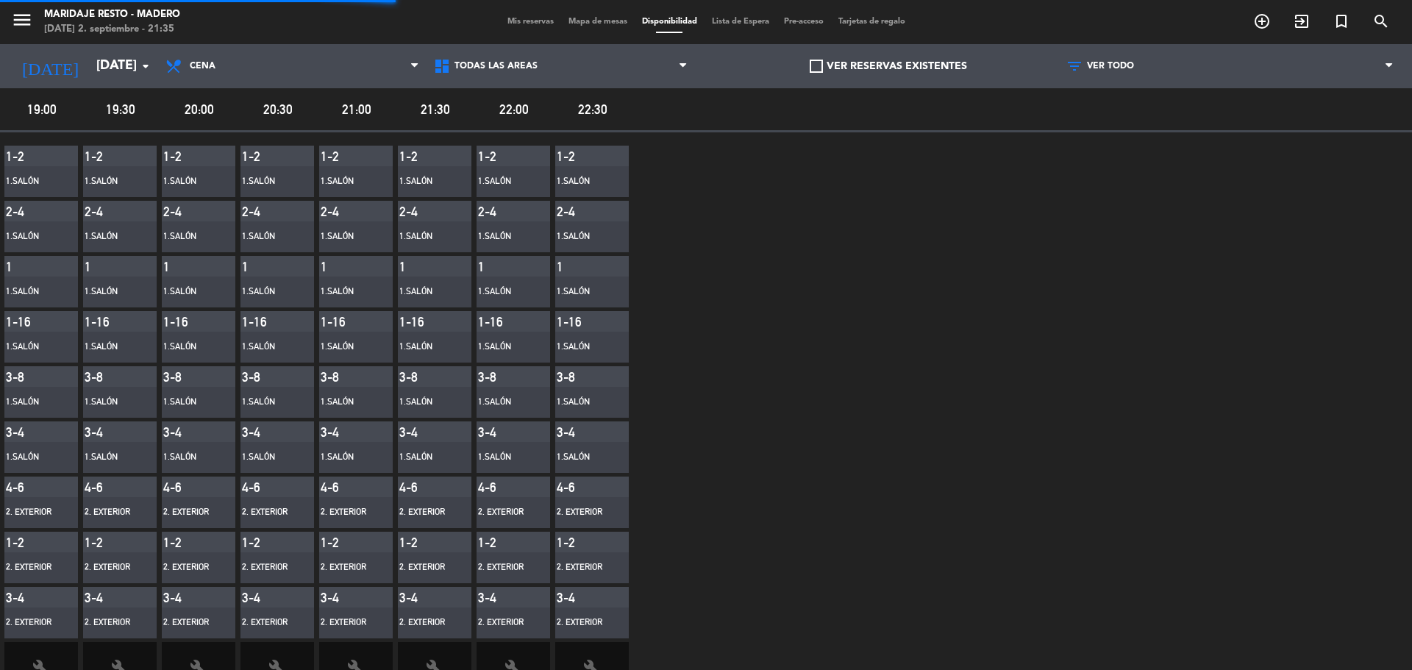
click at [732, 18] on span "Lista de Espera" at bounding box center [741, 22] width 72 height 8
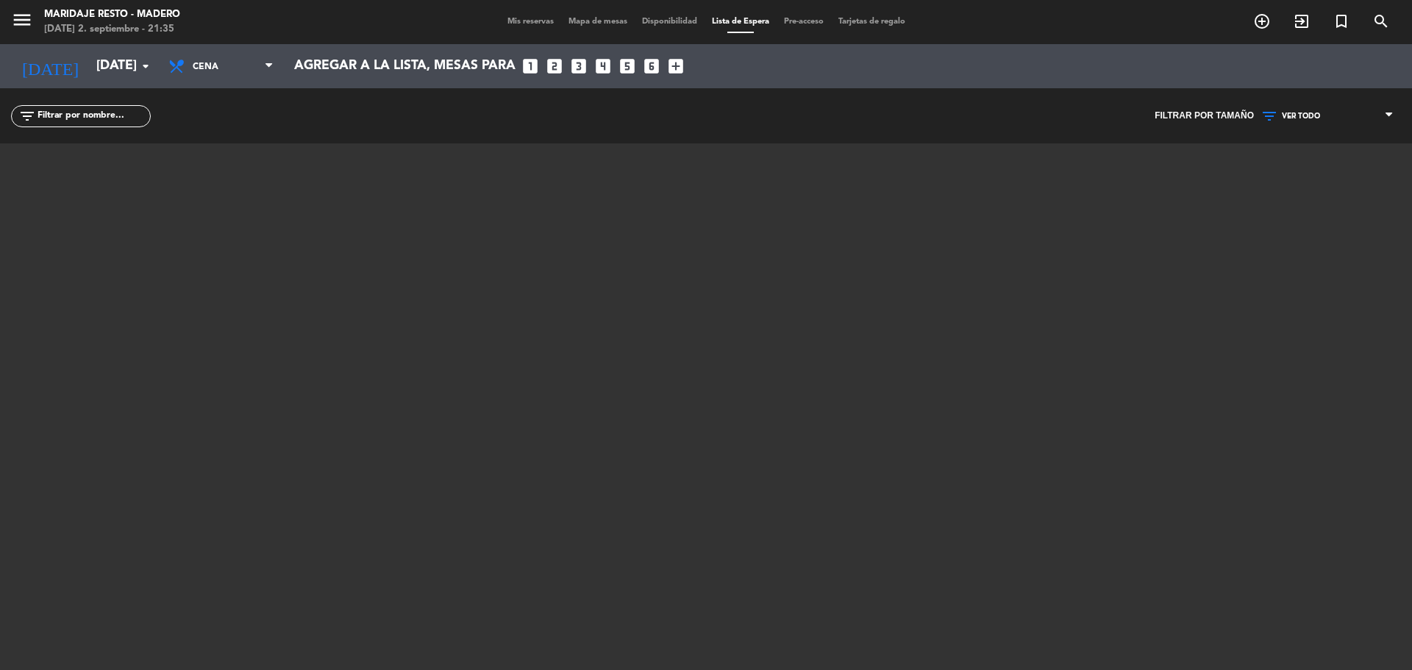
click at [794, 23] on span "Pre-acceso" at bounding box center [804, 22] width 54 height 8
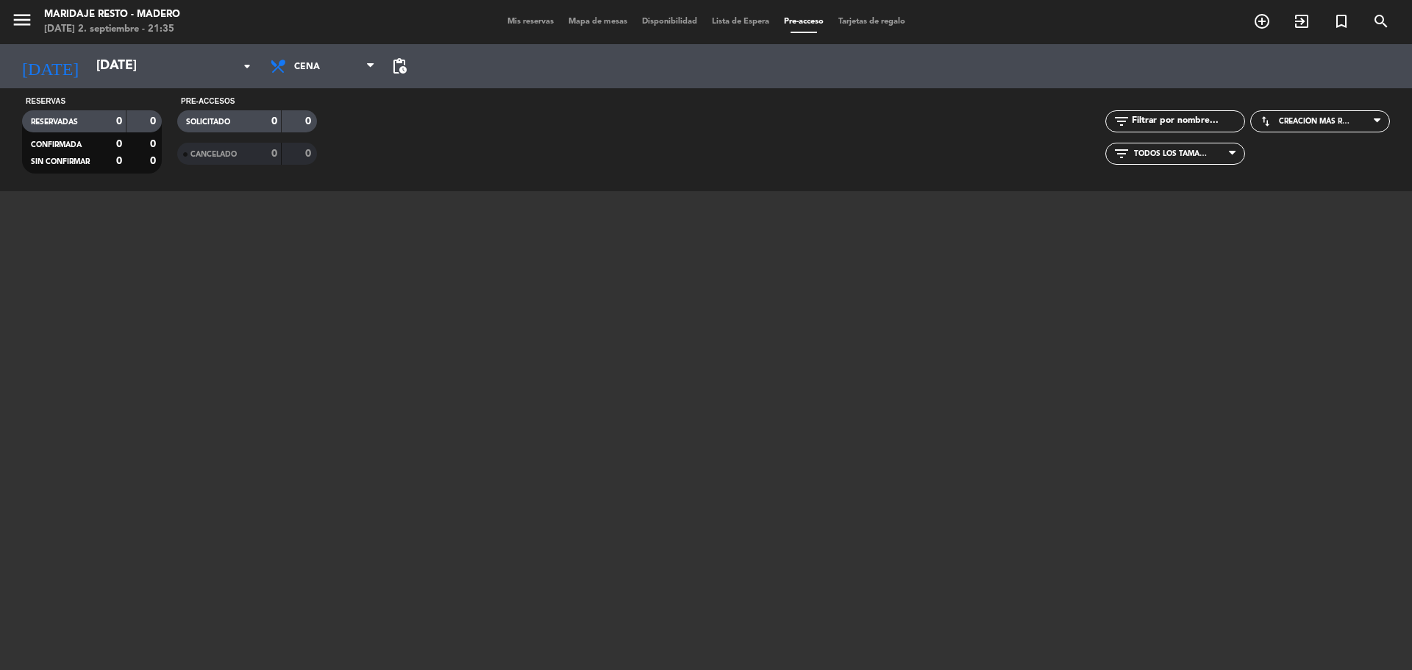
click at [534, 21] on span "Mis reservas" at bounding box center [530, 22] width 61 height 8
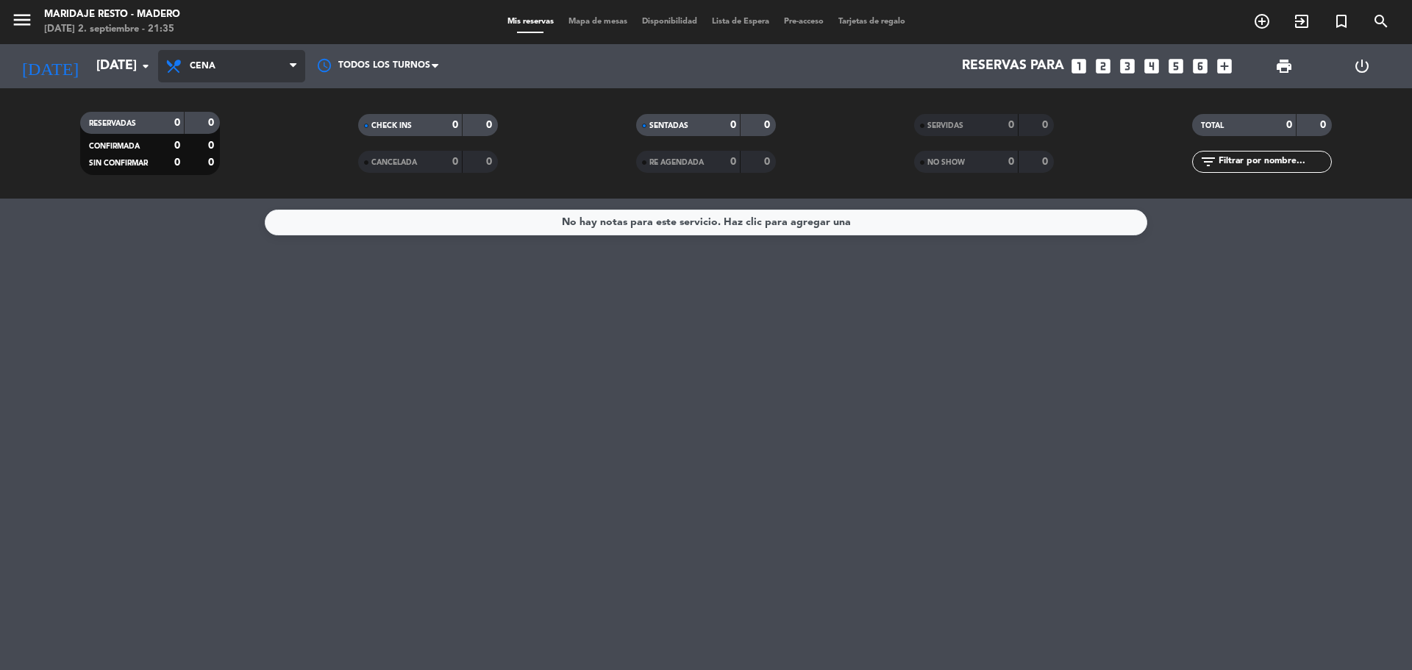
click at [207, 66] on span "Cena" at bounding box center [203, 66] width 26 height 10
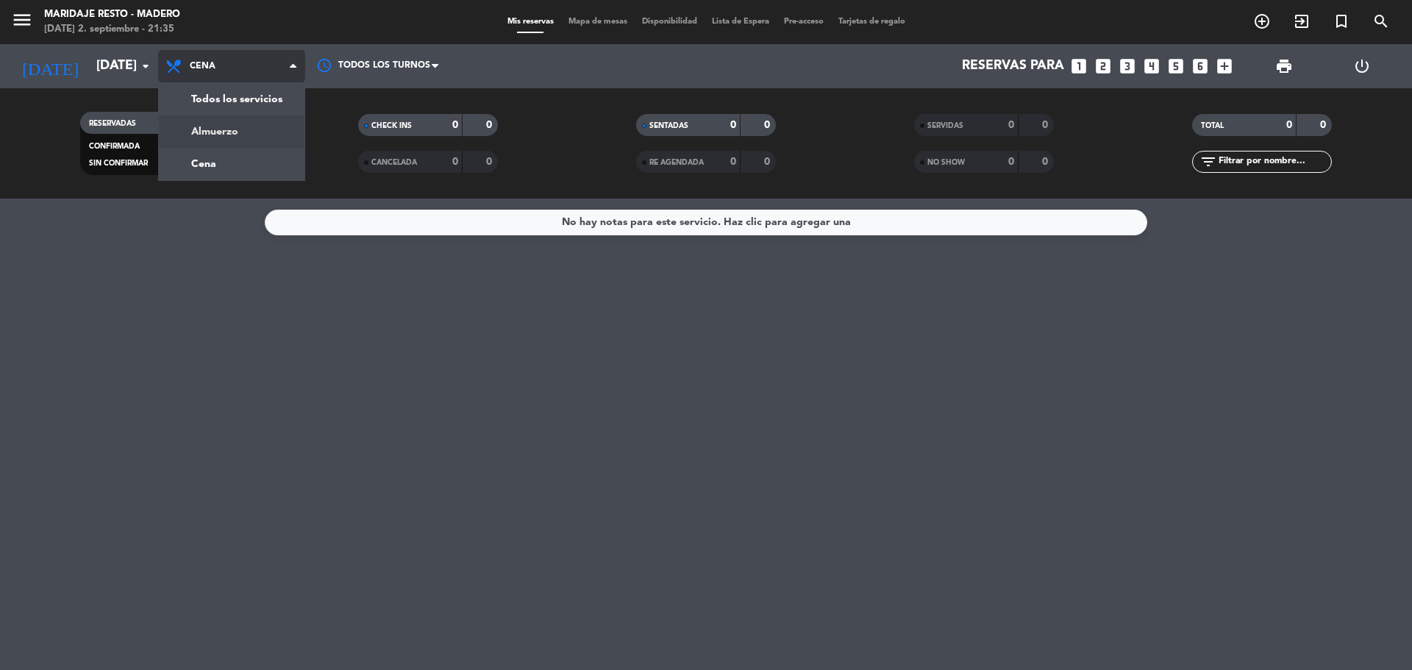
click at [207, 124] on div "menu Maridaje Resto - [PERSON_NAME] [DATE] 2. septiembre - 21:35 Mis reservas M…" at bounding box center [706, 99] width 1412 height 199
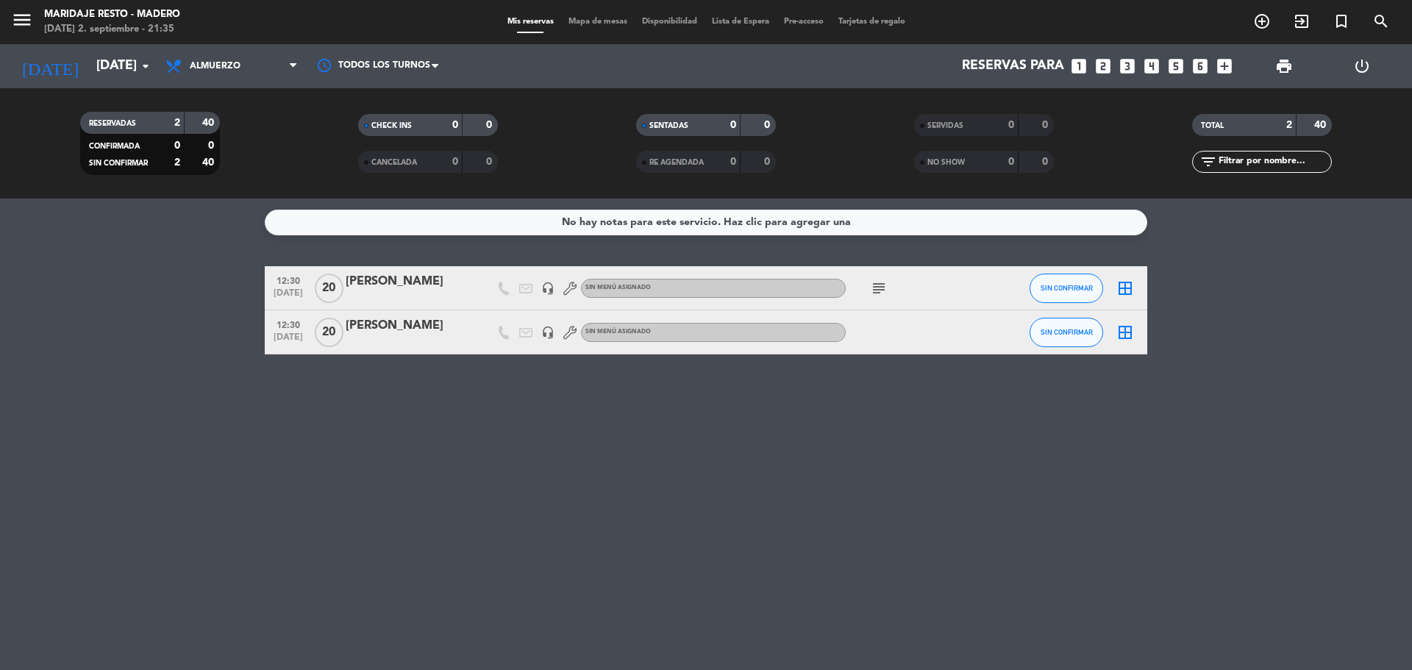
click at [567, 332] on icon at bounding box center [569, 332] width 13 height 13
click at [609, 19] on span "Mapa de mesas" at bounding box center [598, 22] width 74 height 8
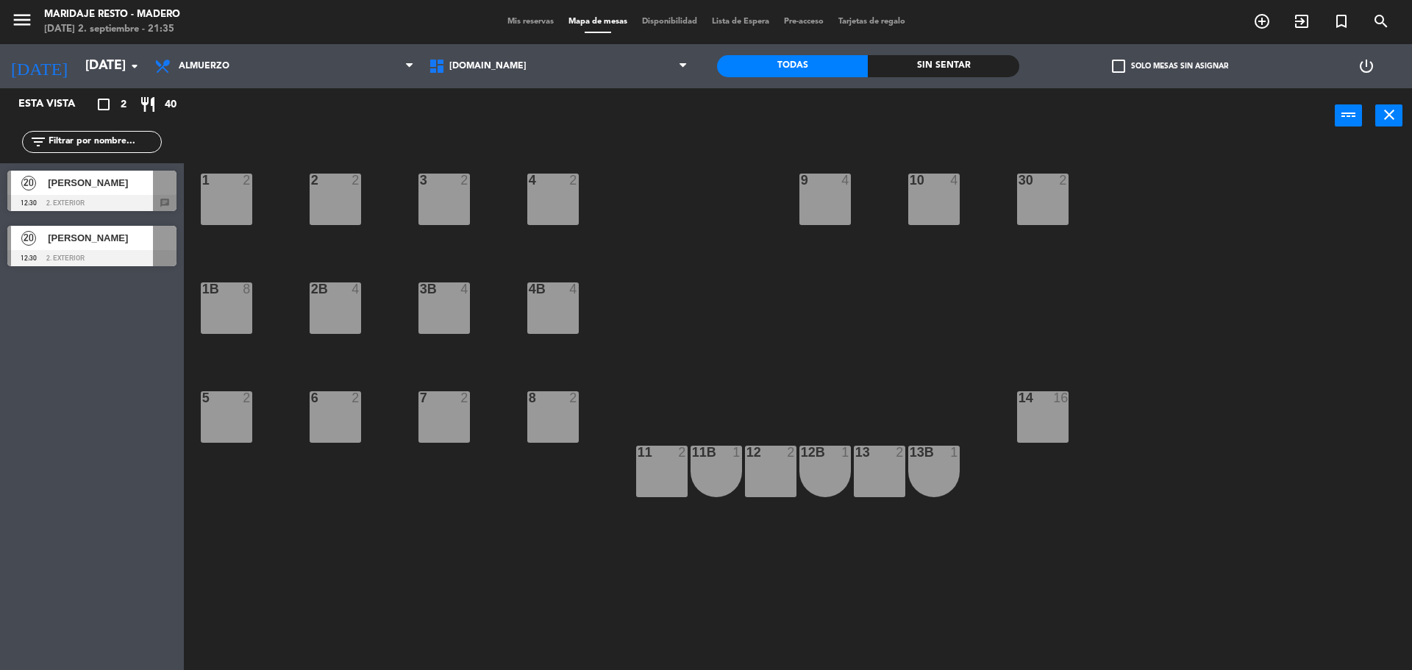
click at [140, 235] on span "[PERSON_NAME]" at bounding box center [100, 237] width 105 height 15
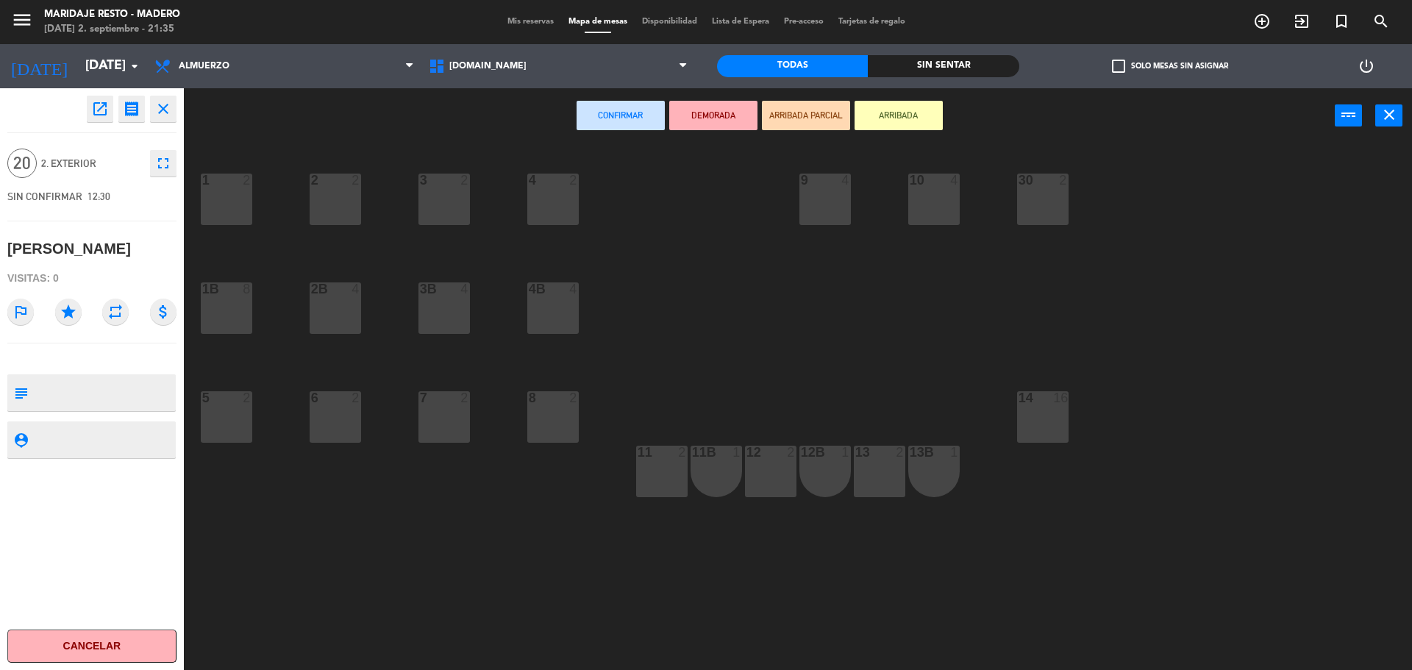
click at [54, 655] on button "Cancelar" at bounding box center [91, 646] width 169 height 33
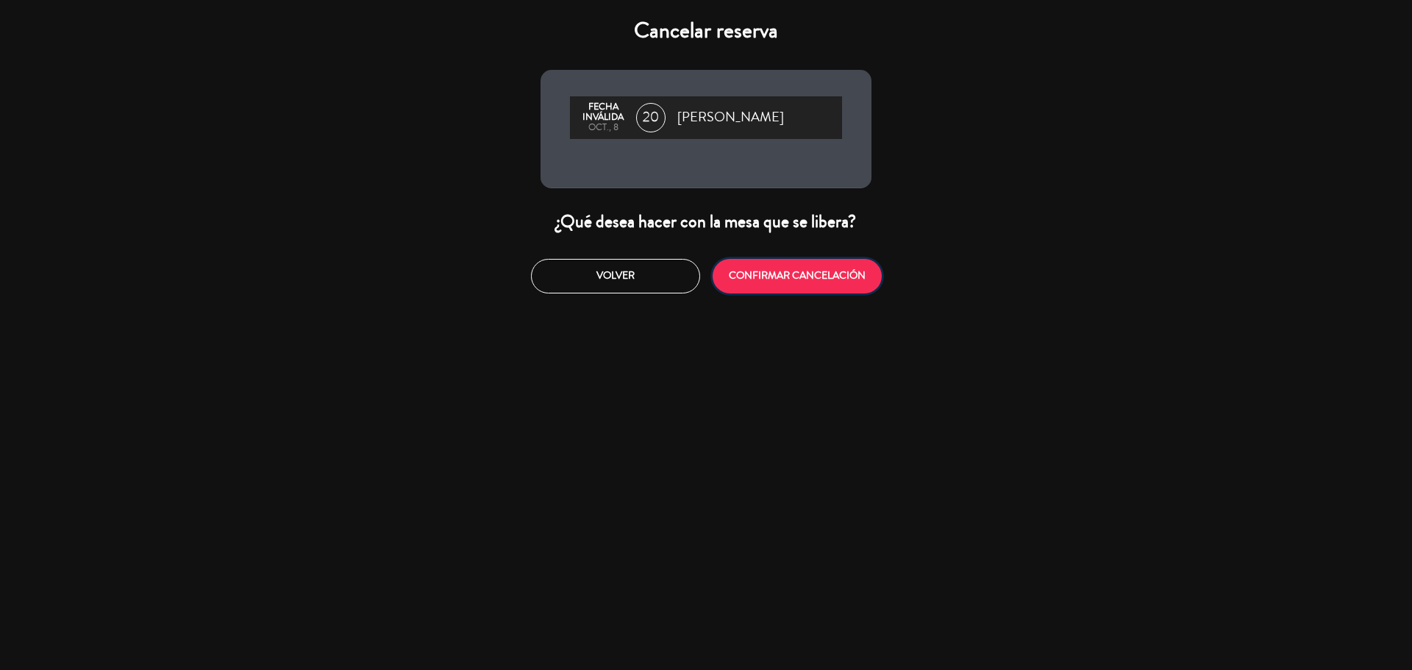
click at [778, 280] on button "CONFIRMAR CANCELACIÓN" at bounding box center [797, 276] width 169 height 35
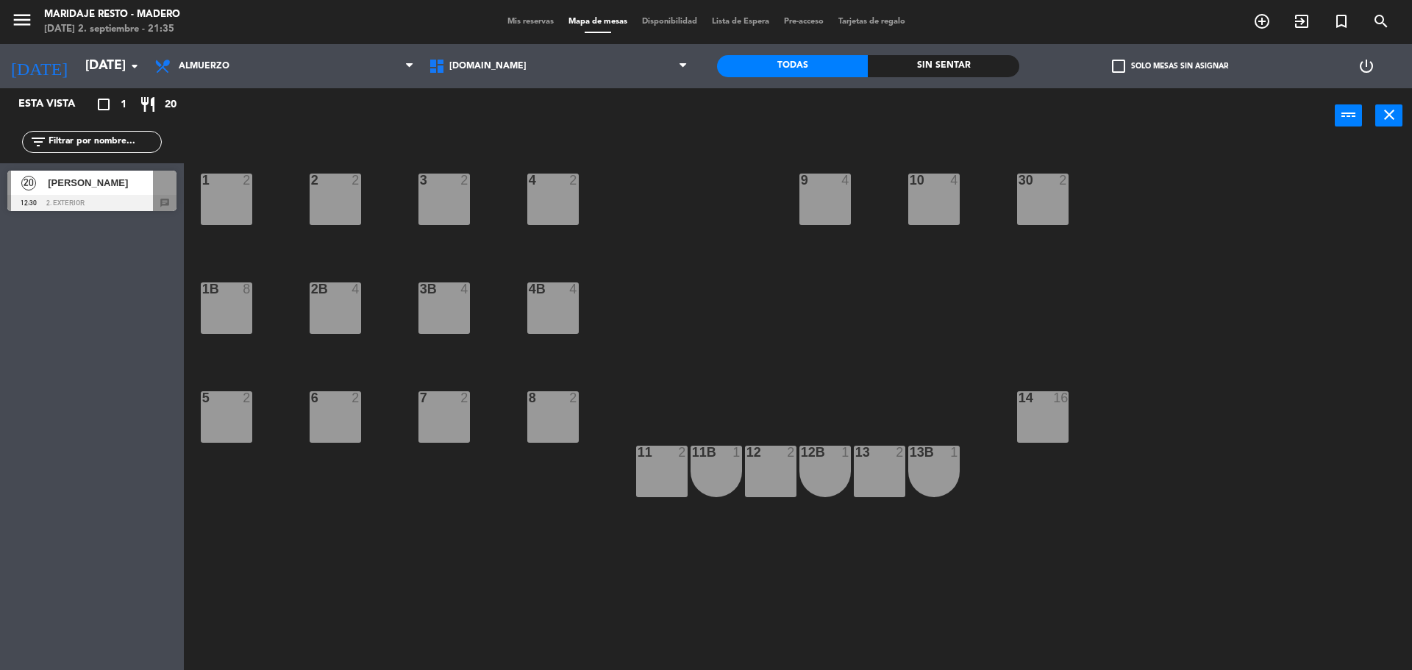
click at [102, 192] on div "[PERSON_NAME]" at bounding box center [99, 183] width 107 height 24
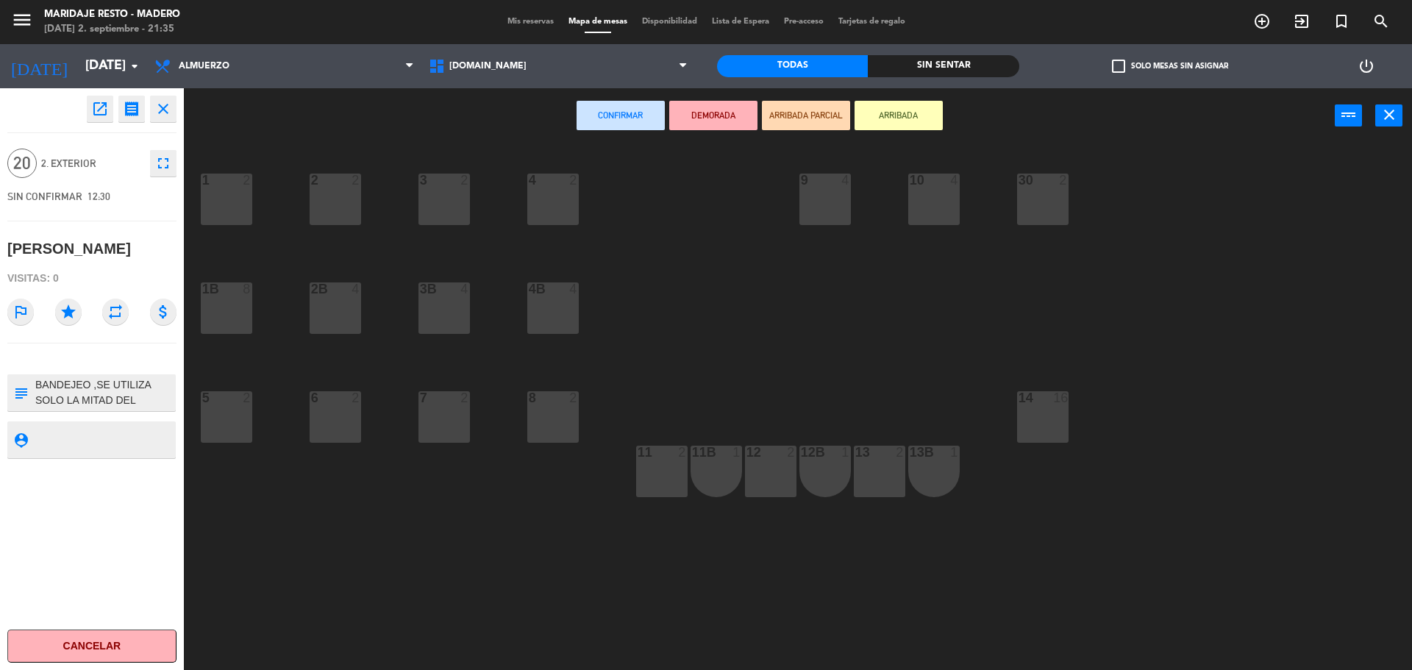
click at [138, 397] on textarea at bounding box center [104, 392] width 140 height 31
click at [21, 394] on icon "subject" at bounding box center [21, 393] width 16 height 16
click at [153, 402] on textarea at bounding box center [104, 392] width 140 height 31
click at [144, 399] on textarea at bounding box center [104, 392] width 140 height 31
click at [137, 400] on textarea at bounding box center [104, 392] width 140 height 31
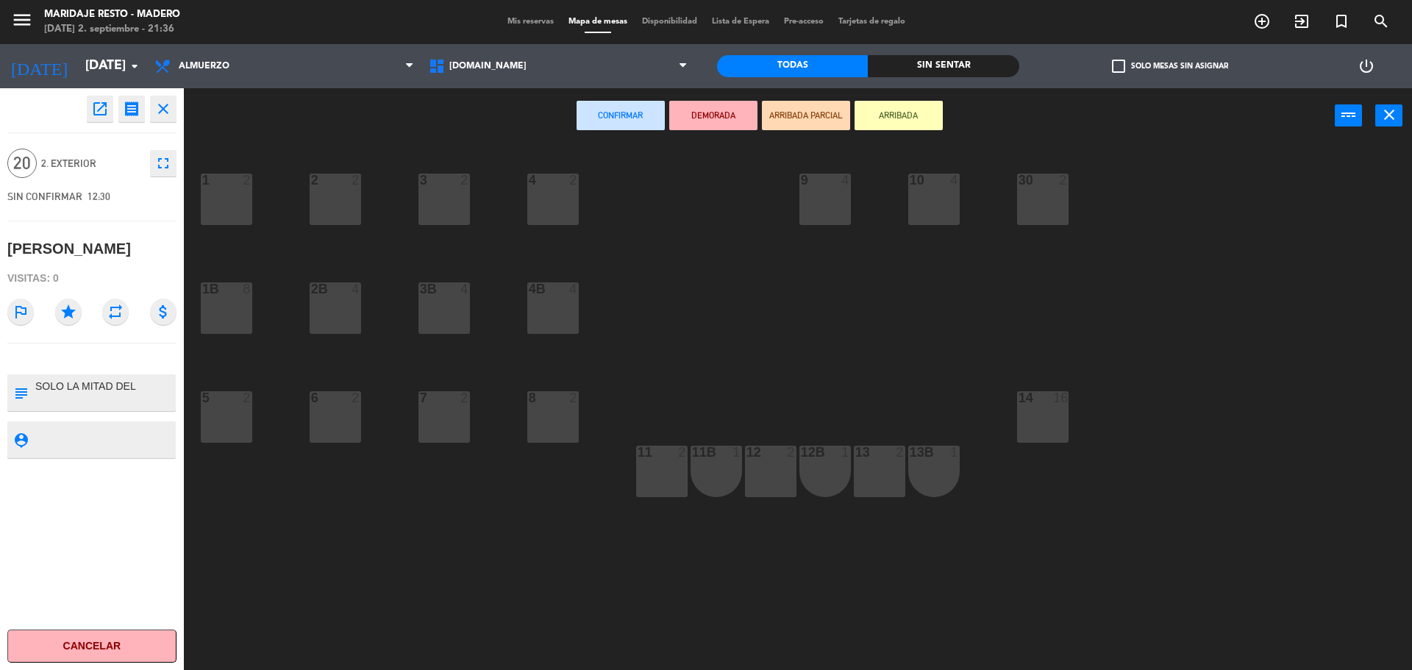
scroll to position [29, 0]
click at [157, 397] on textarea at bounding box center [104, 392] width 140 height 31
click at [157, 399] on textarea at bounding box center [104, 392] width 140 height 31
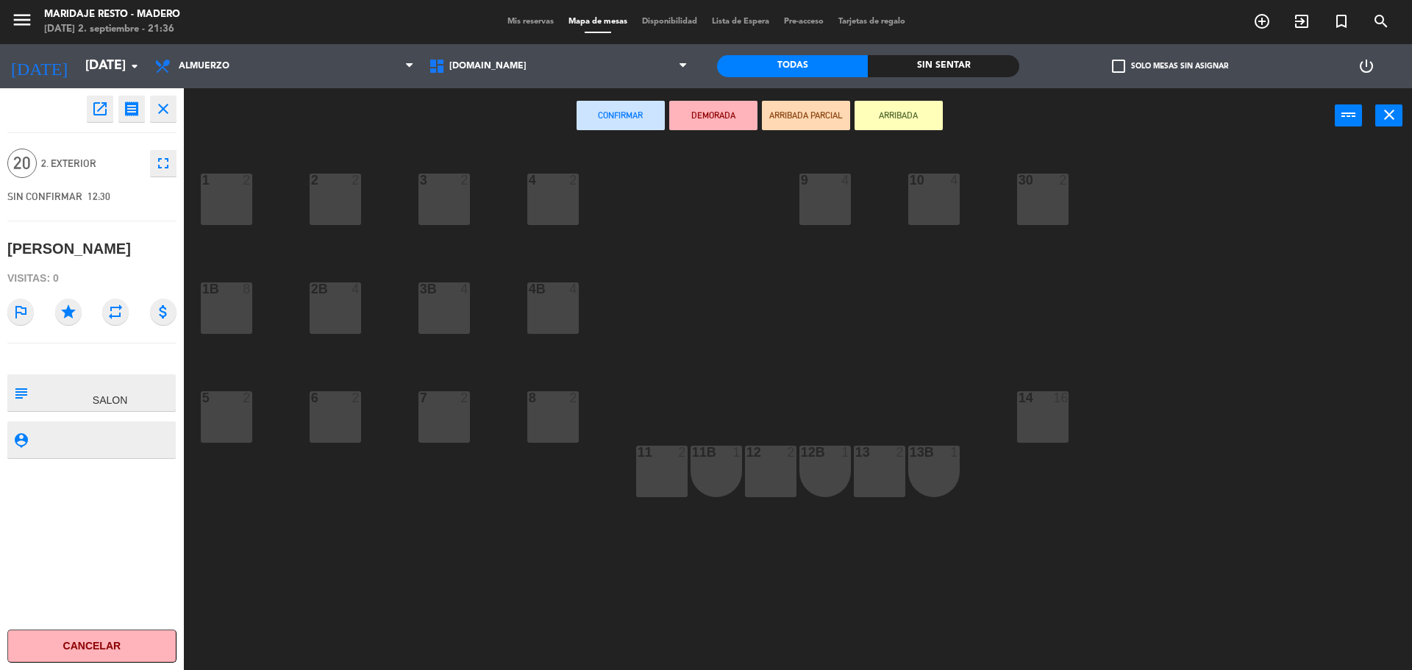
click at [40, 389] on textarea at bounding box center [104, 392] width 140 height 31
type textarea "B"
type textarea "son [DEMOGRAPHIC_DATA] , bandejeo , se utiliza solo la mitad de la galeria"
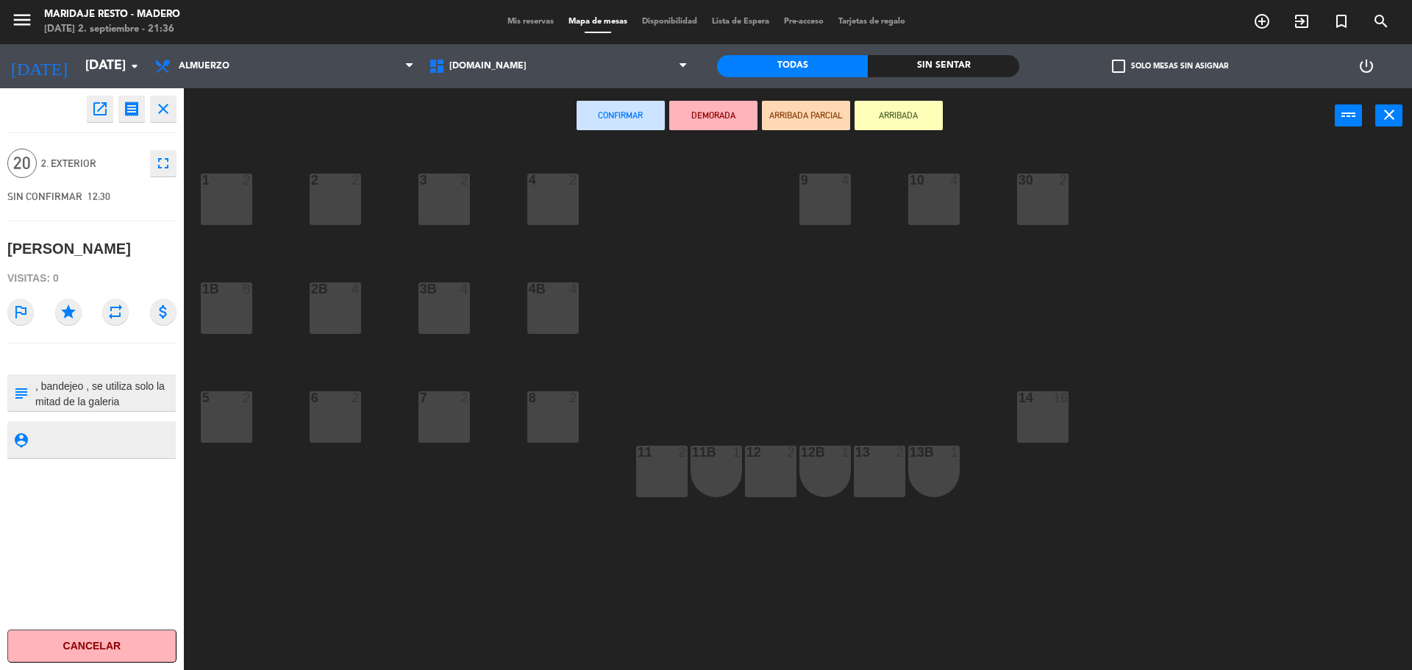
click at [20, 394] on icon "subject" at bounding box center [21, 393] width 16 height 16
click at [142, 69] on icon "arrow_drop_down" at bounding box center [135, 66] width 18 height 18
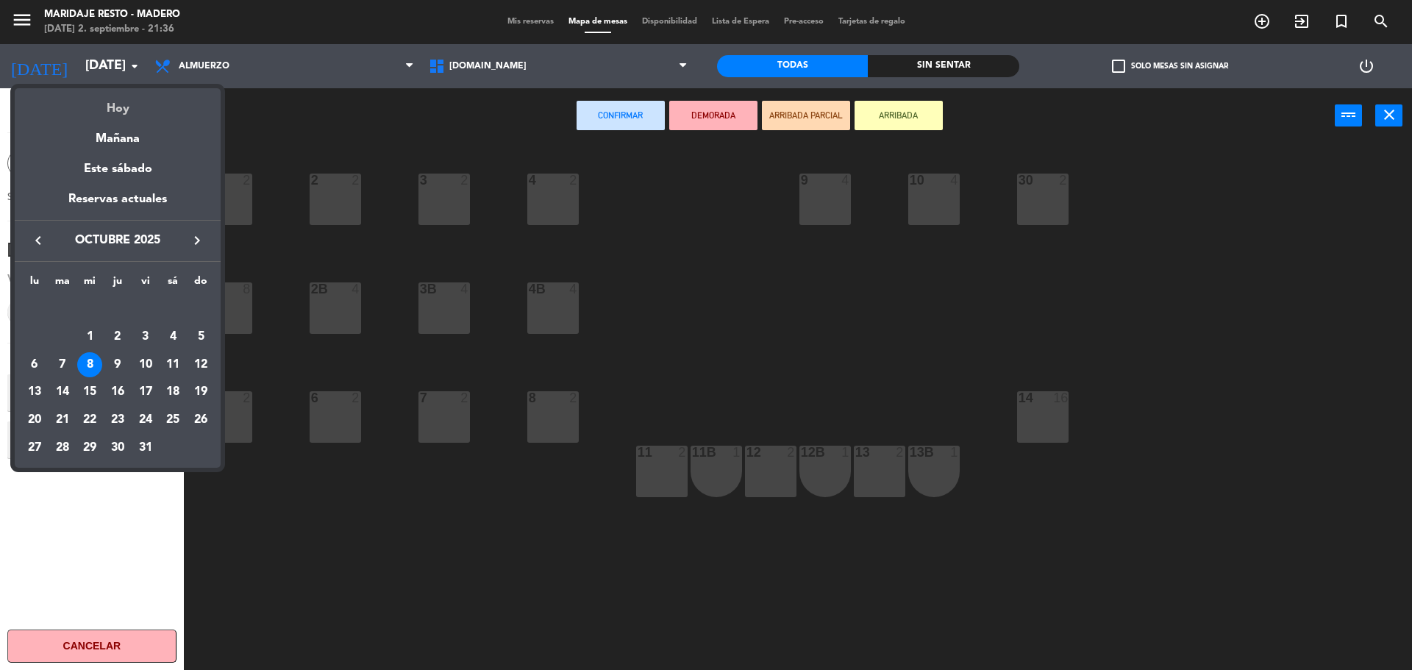
click at [119, 113] on div "Hoy" at bounding box center [118, 103] width 206 height 30
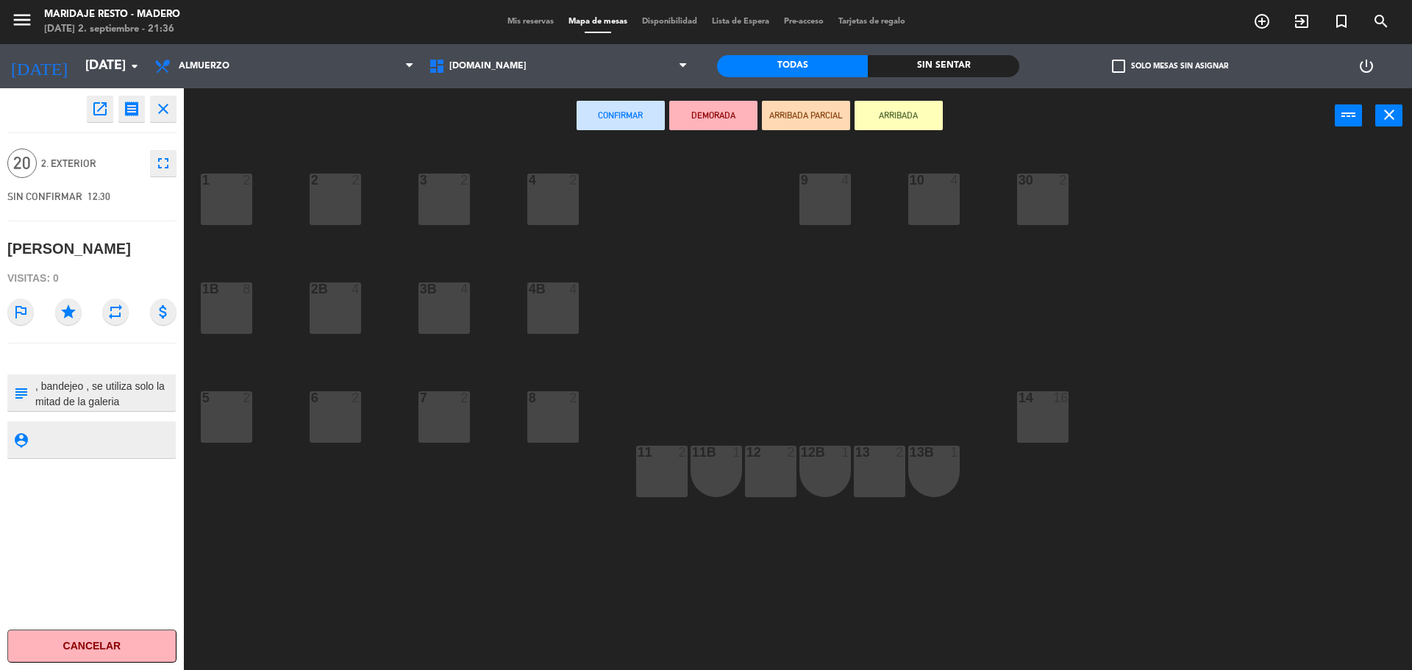
type input "[DATE]"
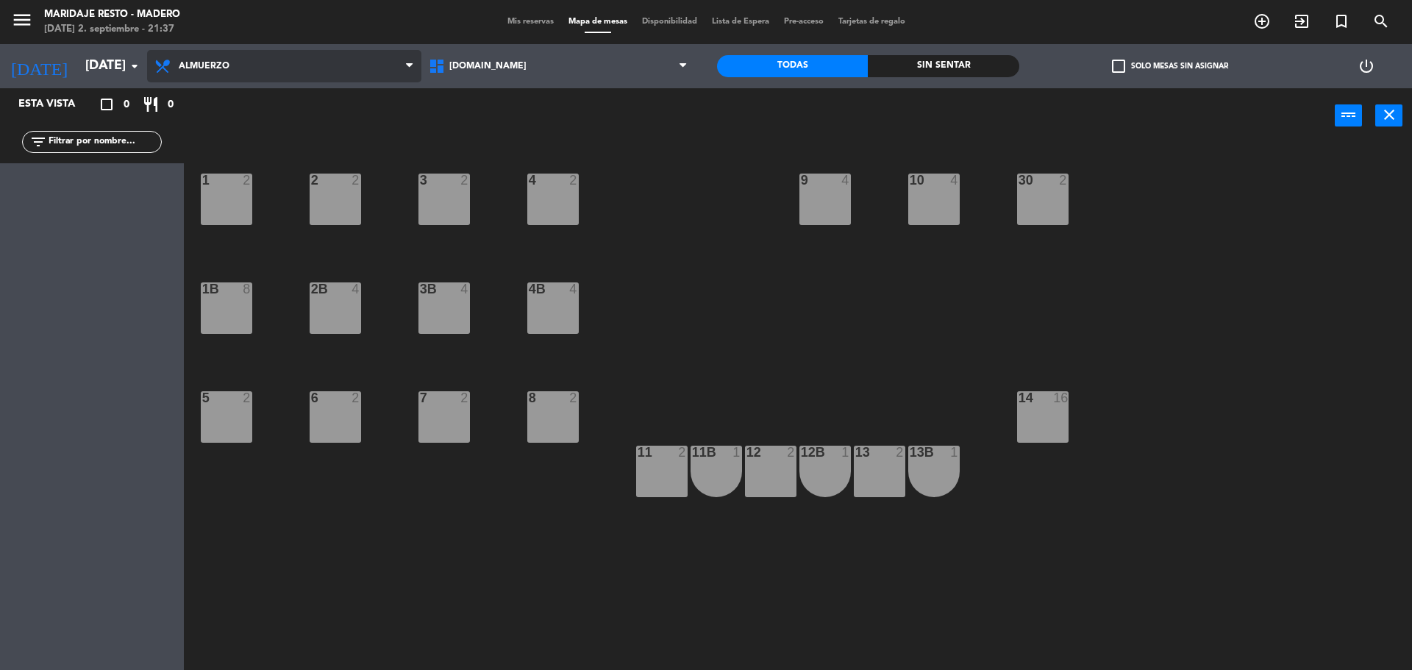
click at [257, 74] on span "Almuerzo" at bounding box center [284, 66] width 274 height 32
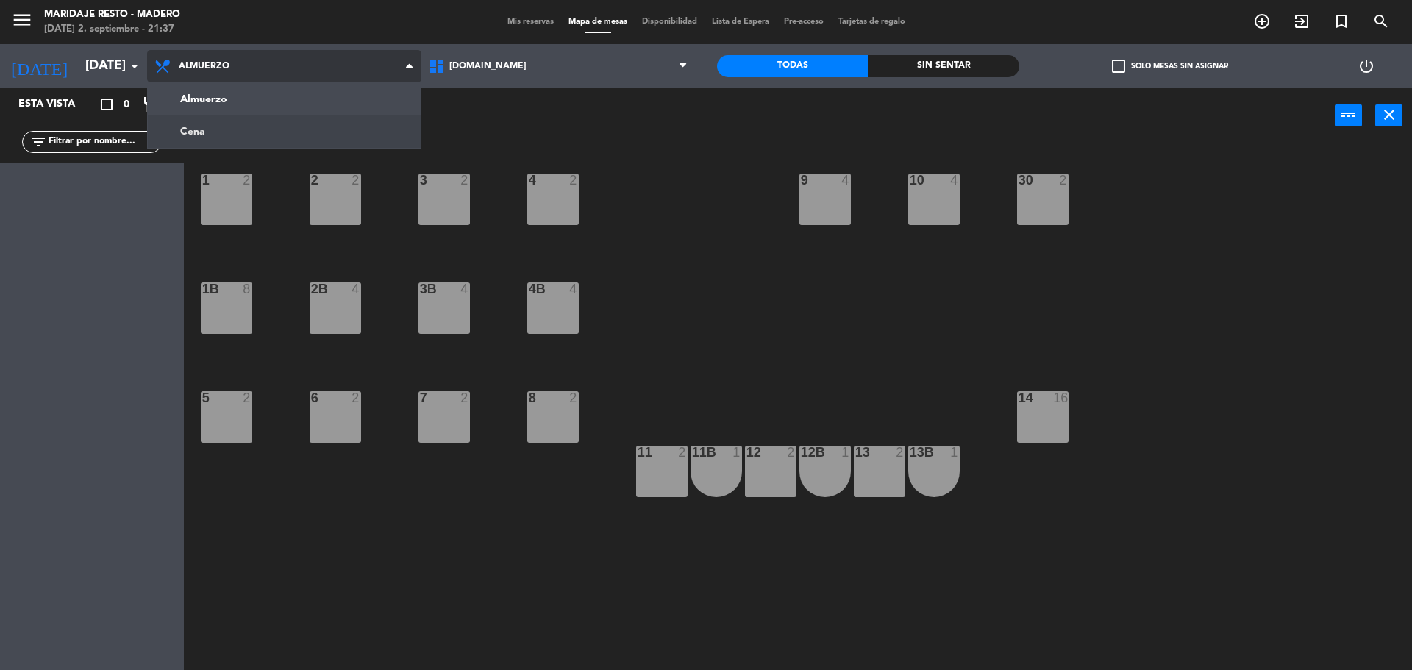
click at [254, 128] on ng-component "menu Maridaje Resto - [PERSON_NAME] [DATE] 2. septiembre - 21:37 Mis reservas M…" at bounding box center [706, 337] width 1412 height 674
